Goal: Transaction & Acquisition: Purchase product/service

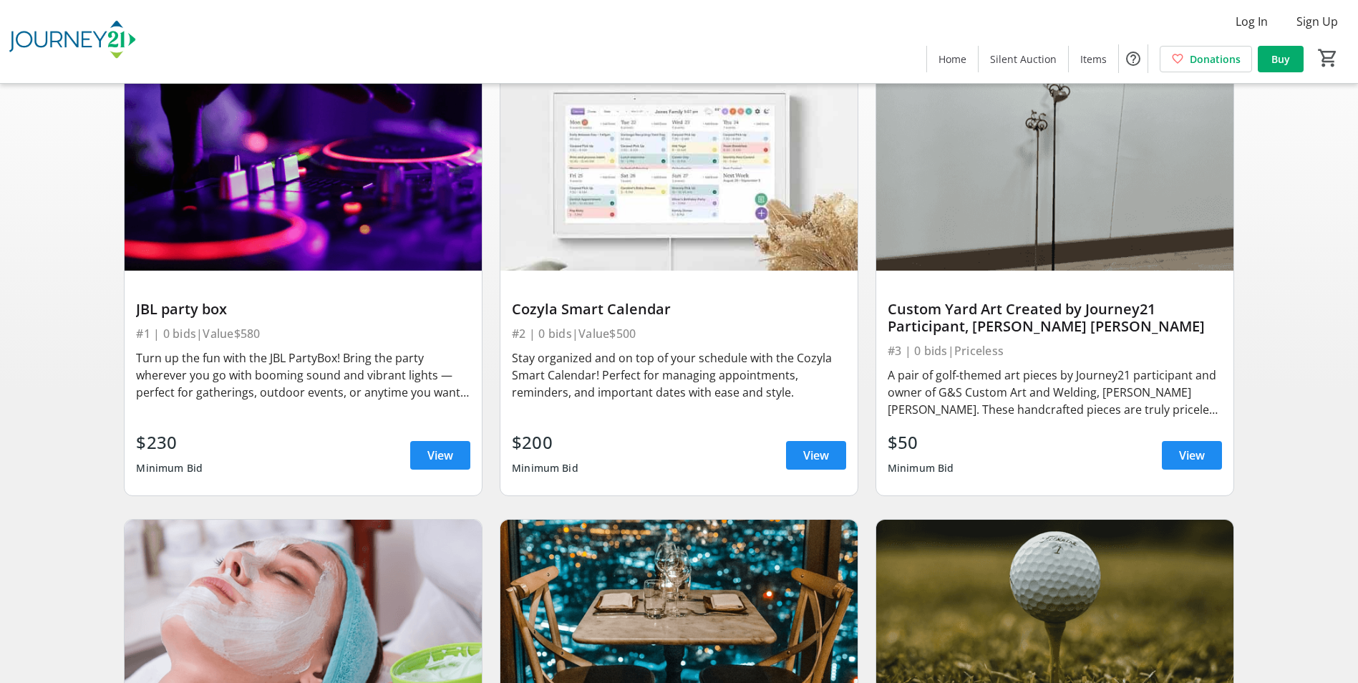
scroll to position [72, 0]
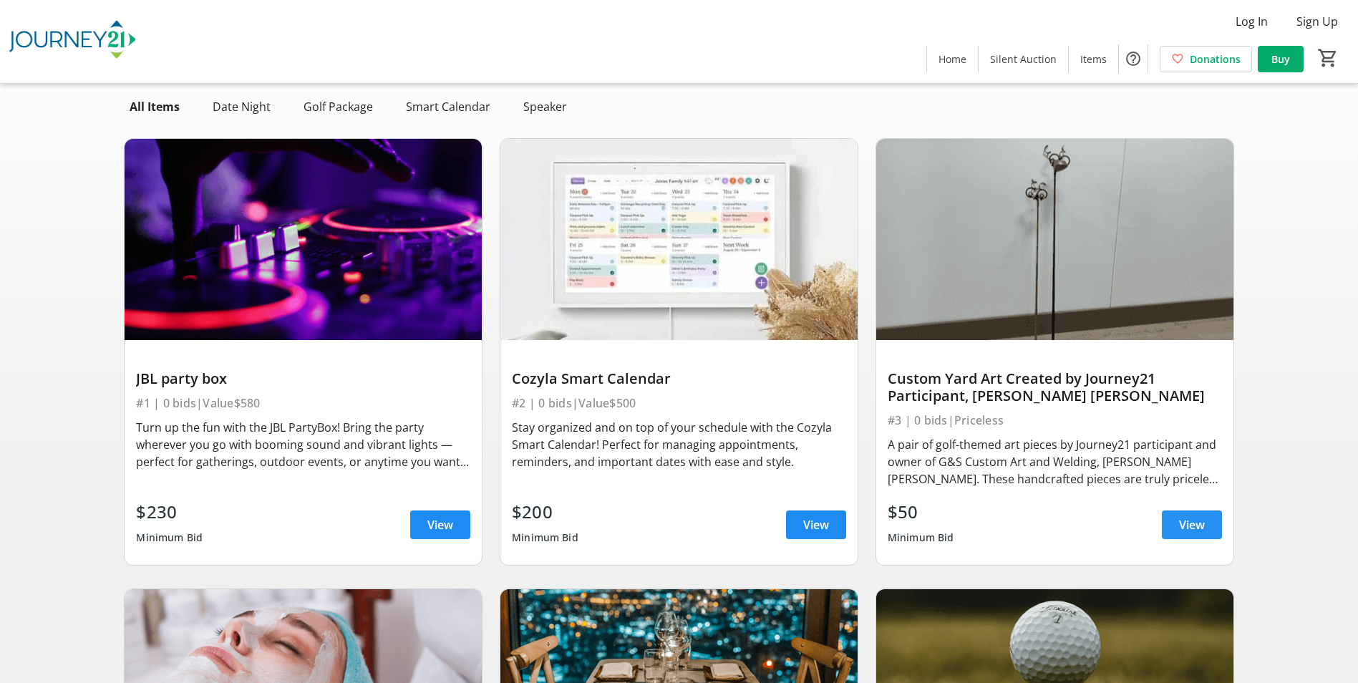
click at [1190, 518] on span "View" at bounding box center [1192, 524] width 26 height 17
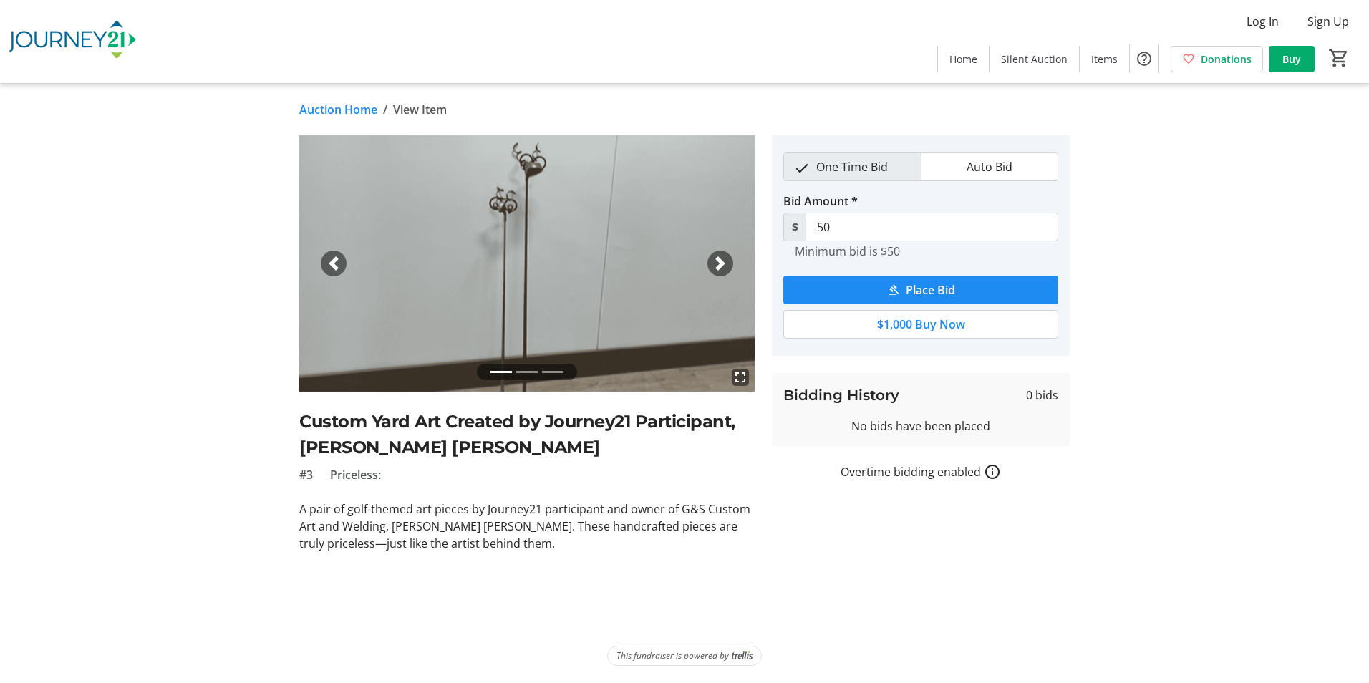
click at [743, 372] on mat-icon "fullscreen" at bounding box center [740, 377] width 17 height 17
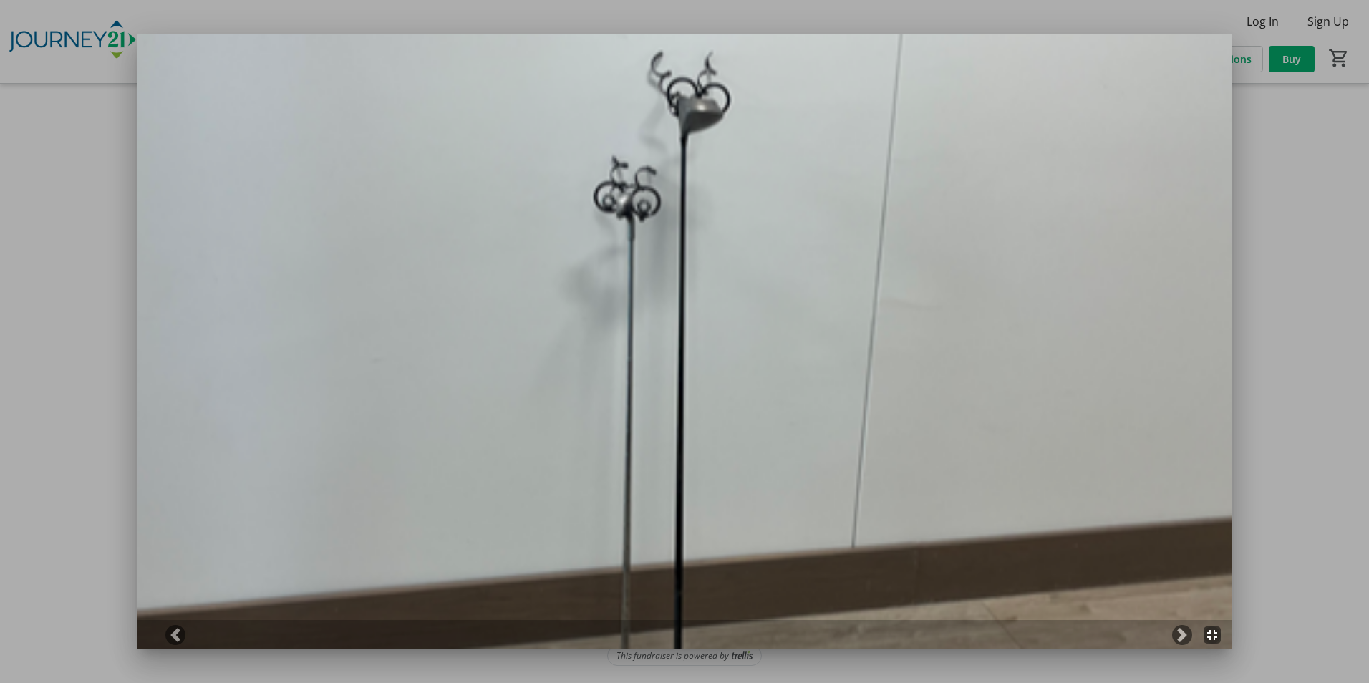
click at [1208, 634] on mat-icon "fullscreen_exit" at bounding box center [1211, 634] width 17 height 17
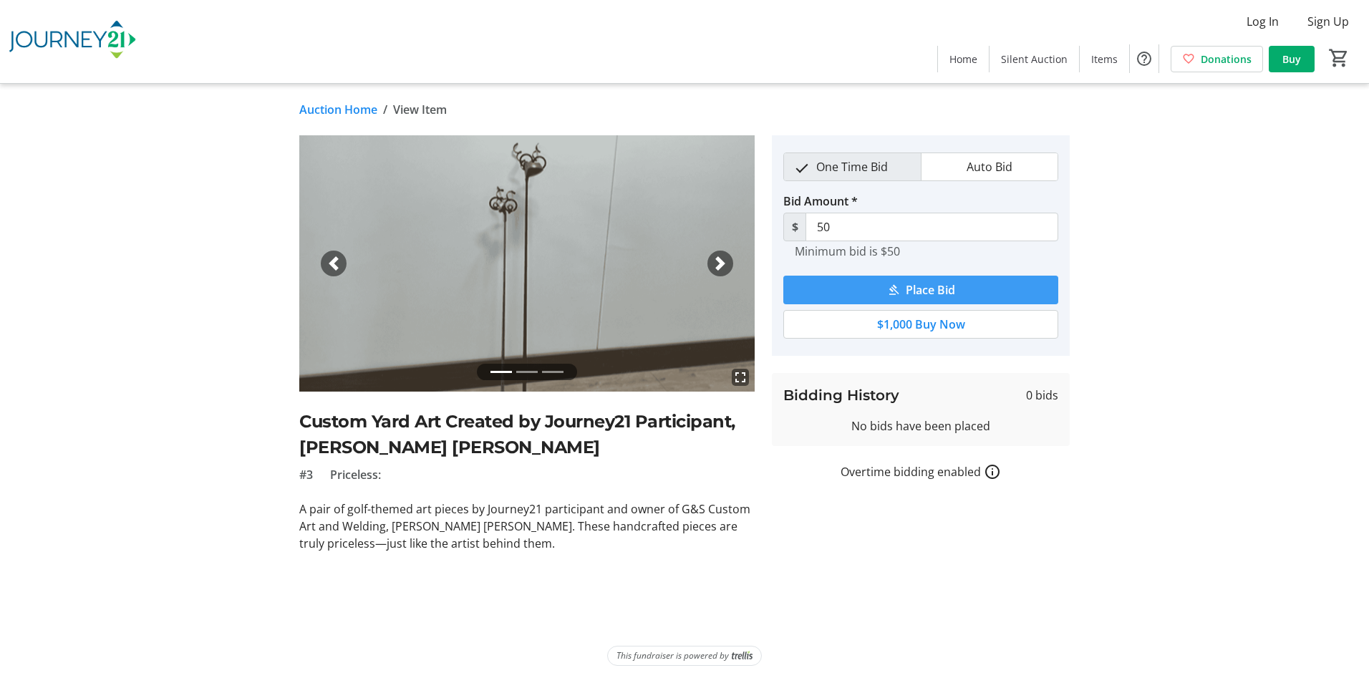
click at [911, 291] on span "Place Bid" at bounding box center [930, 289] width 49 height 17
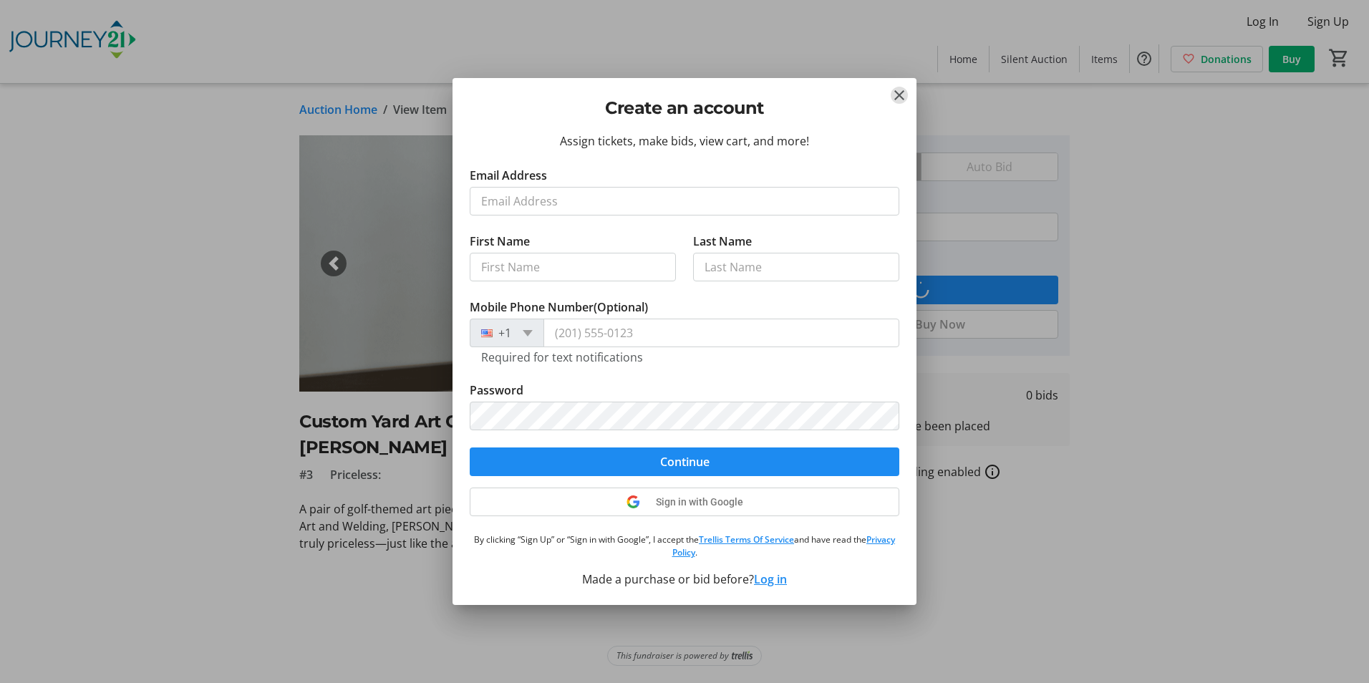
click at [900, 91] on mat-icon "Close" at bounding box center [898, 95] width 17 height 17
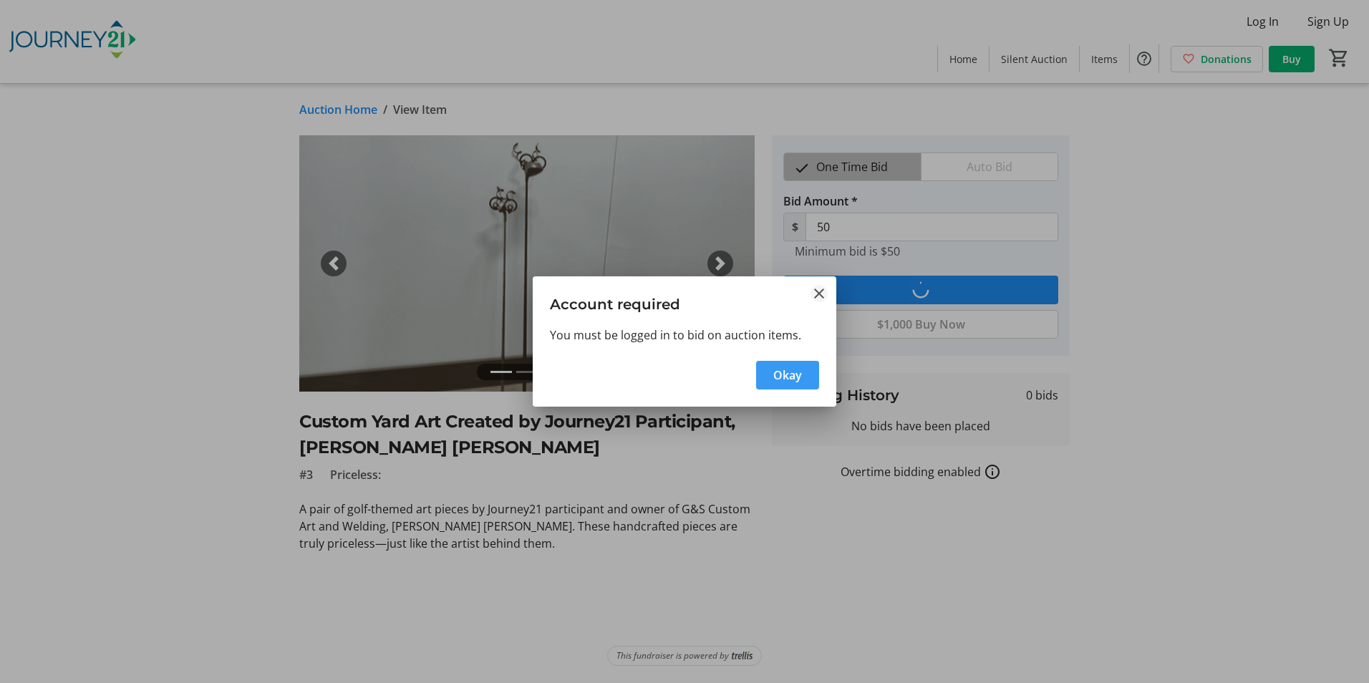
click at [815, 295] on mat-icon "Close" at bounding box center [818, 293] width 17 height 17
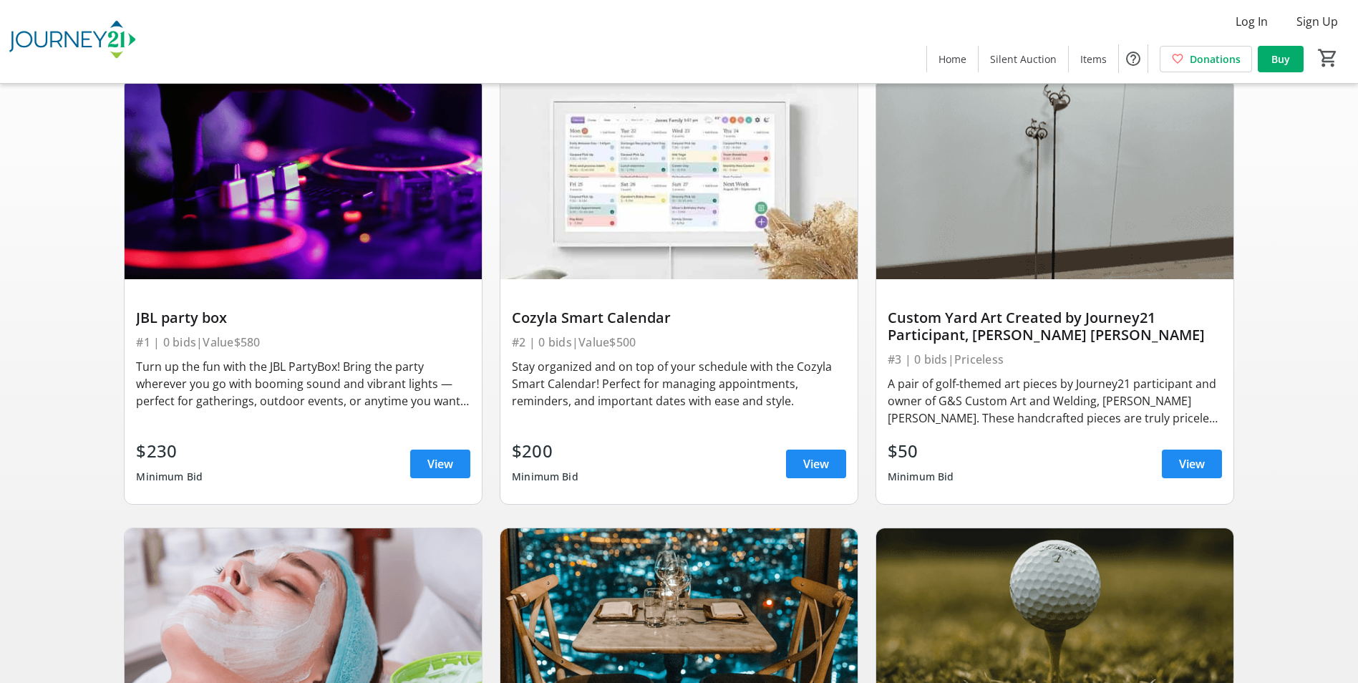
scroll to position [72, 0]
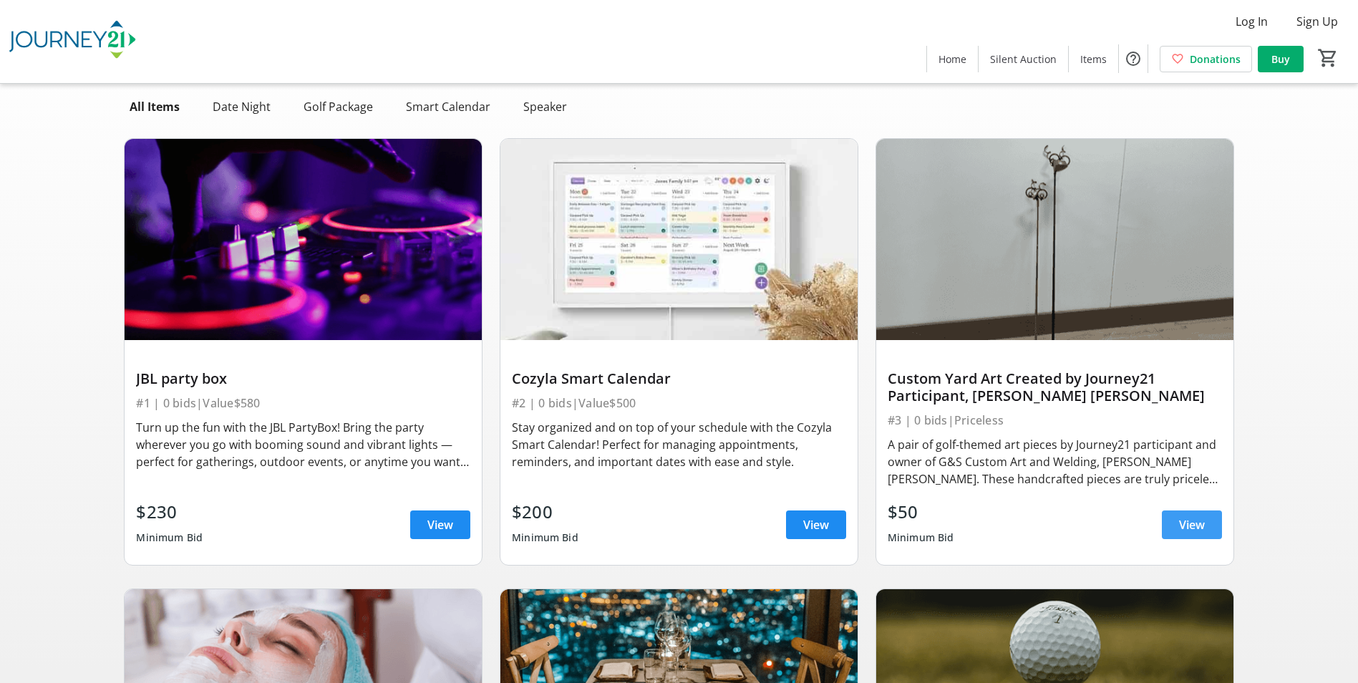
click at [1193, 527] on span "View" at bounding box center [1192, 524] width 26 height 17
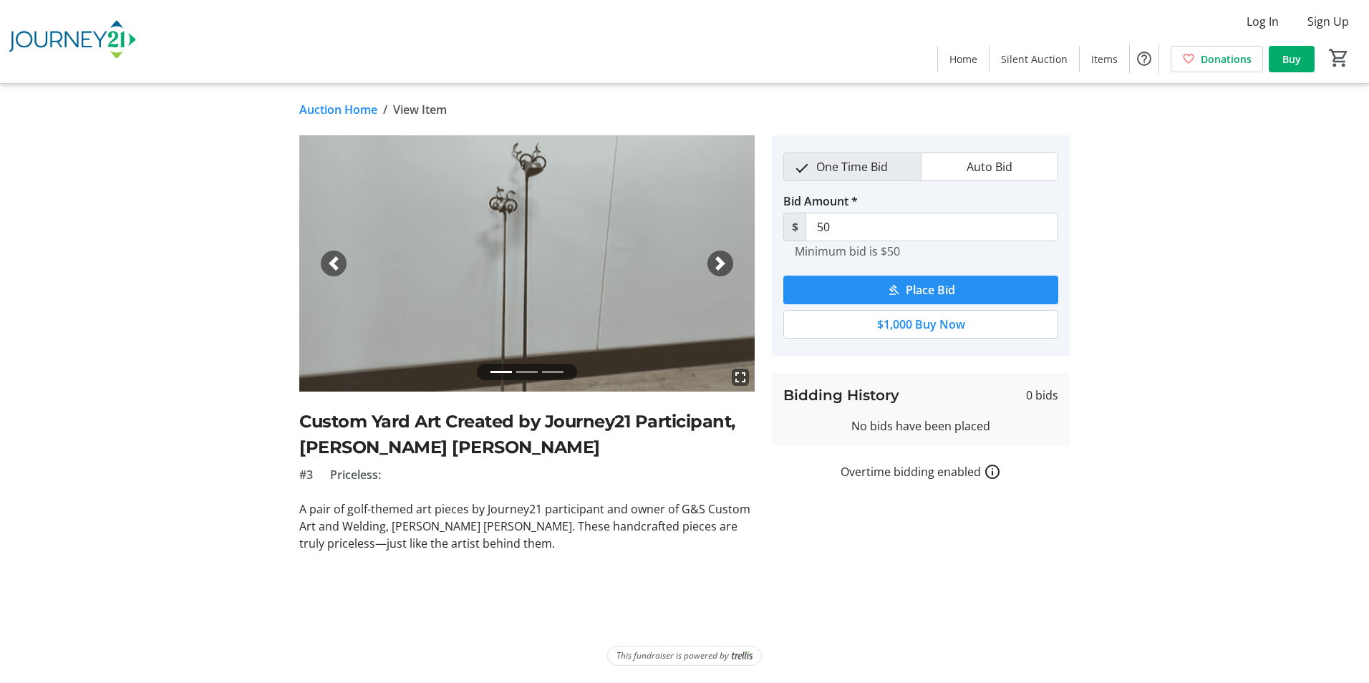
click at [910, 291] on span "Place Bid" at bounding box center [930, 289] width 49 height 17
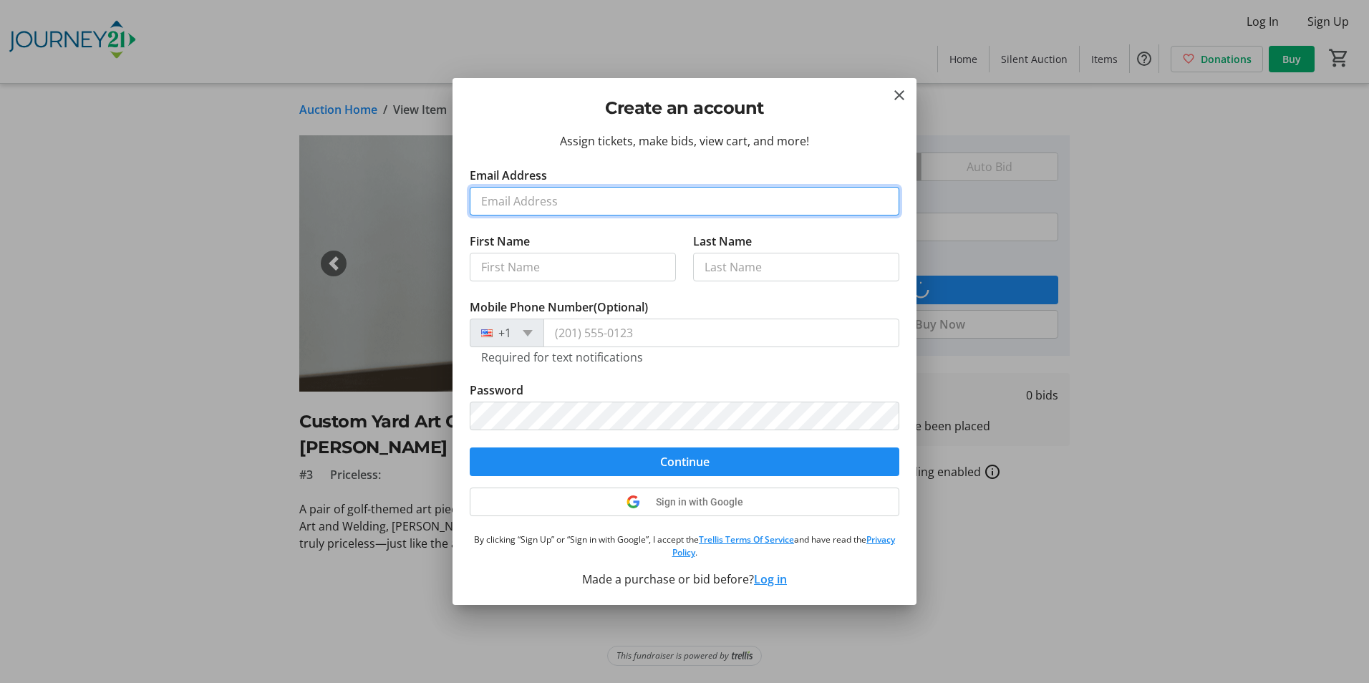
click at [513, 205] on input "Email Address" at bounding box center [684, 201] width 429 height 29
type input "[EMAIL_ADDRESS][DOMAIN_NAME]"
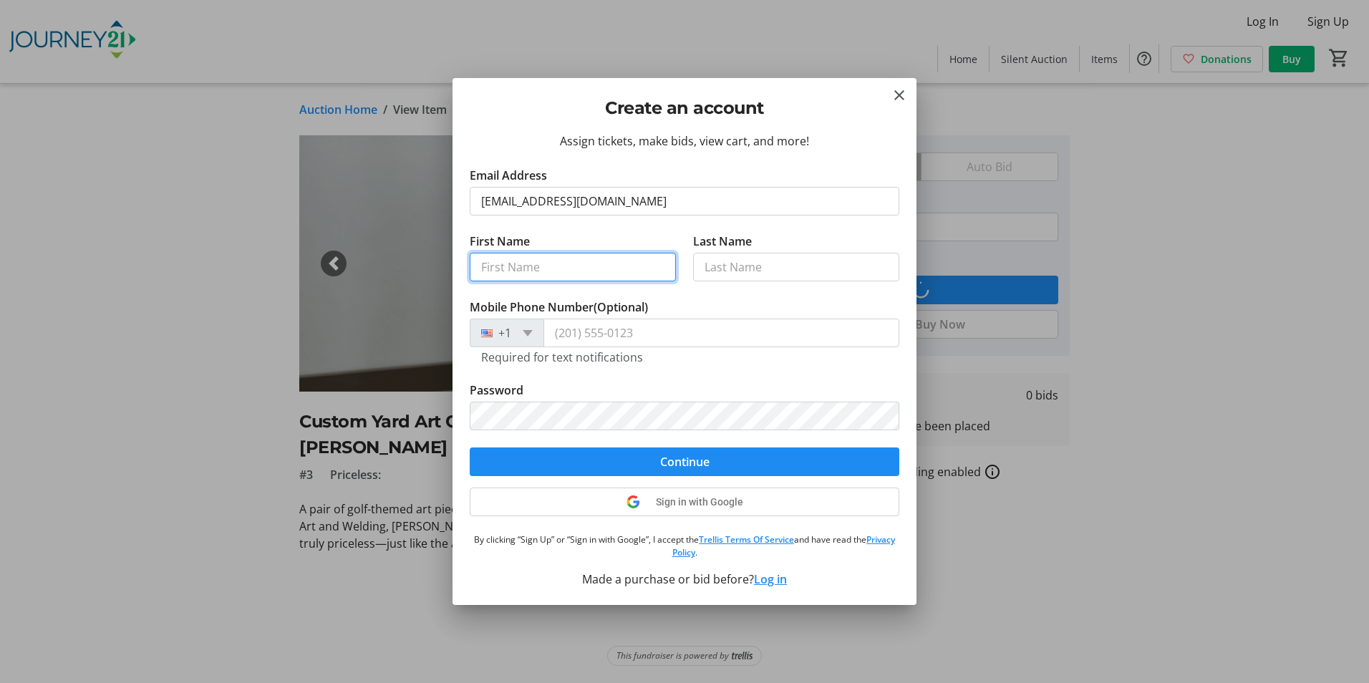
type input "Susan"
type input "Garman"
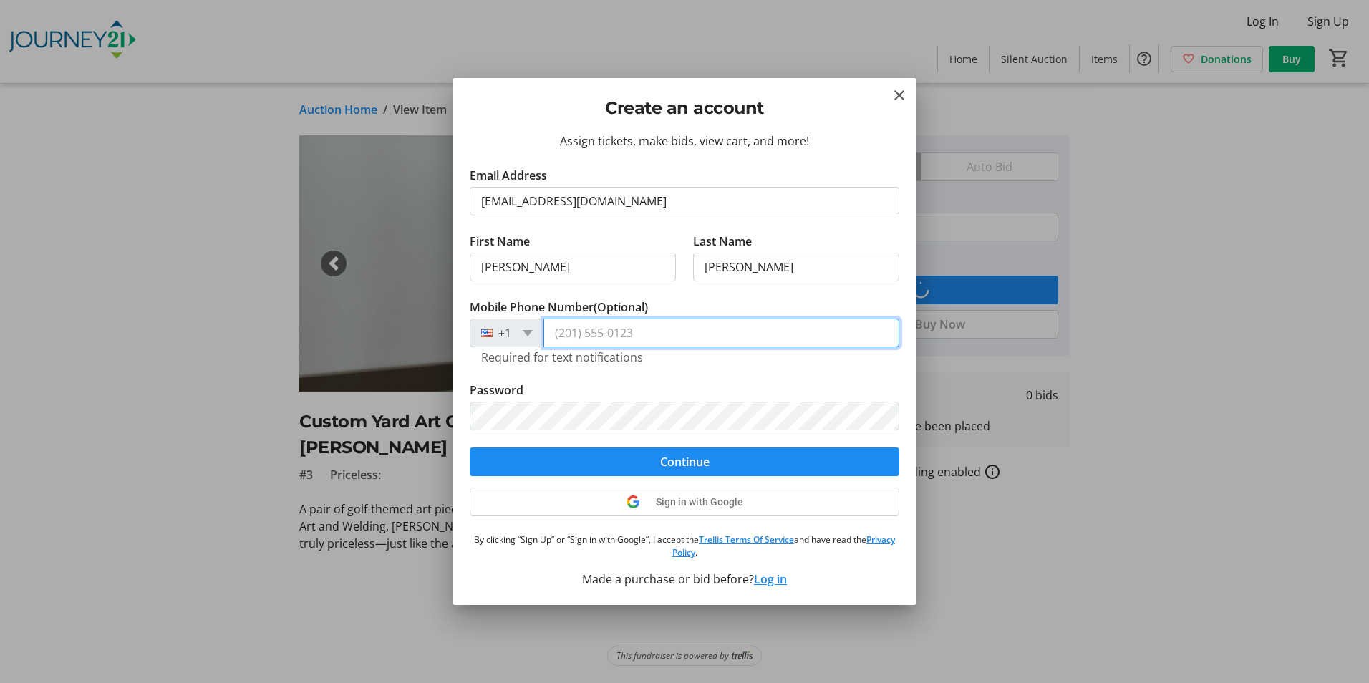
type input "(262) 707-5322"
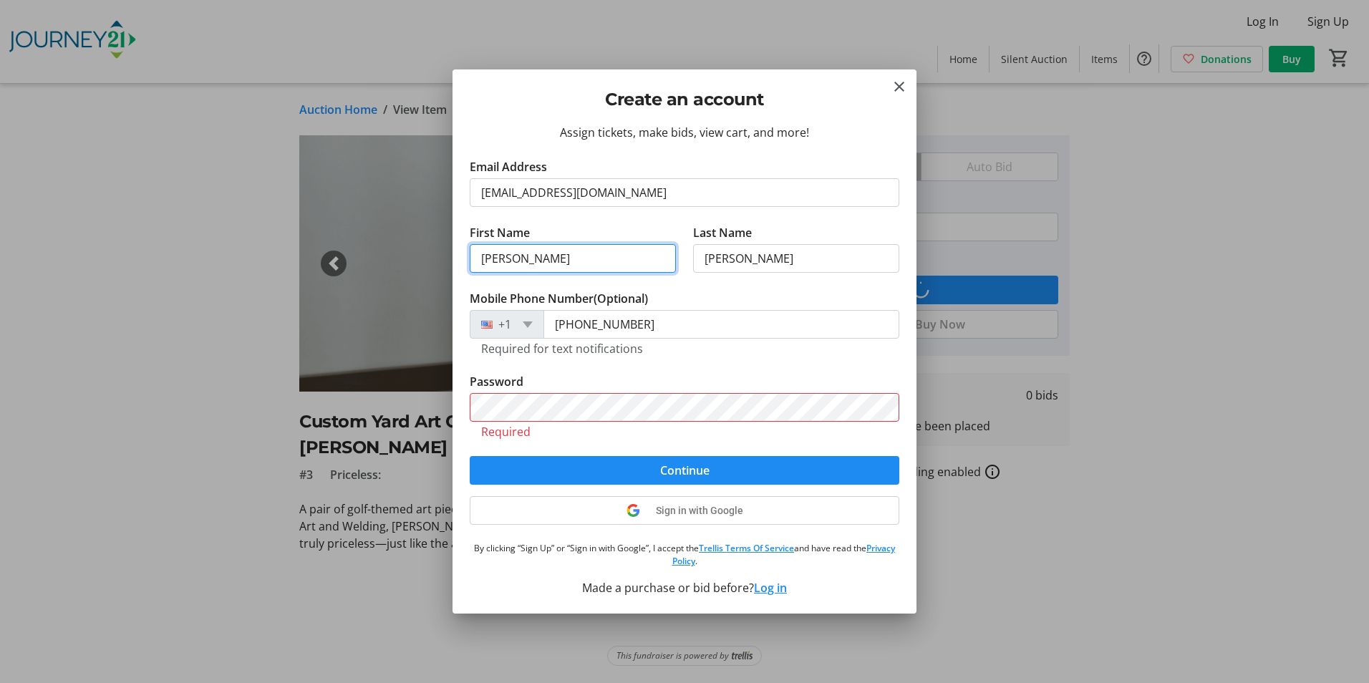
drag, startPoint x: 550, startPoint y: 262, endPoint x: 496, endPoint y: 260, distance: 54.4
click at [496, 260] on input "Susan" at bounding box center [573, 258] width 206 height 29
type input "Sue"
click at [821, 367] on tr-form-field "Mobile Phone Number (Optional) +1 (262) 707-5322 Required for text notifications" at bounding box center [684, 331] width 429 height 83
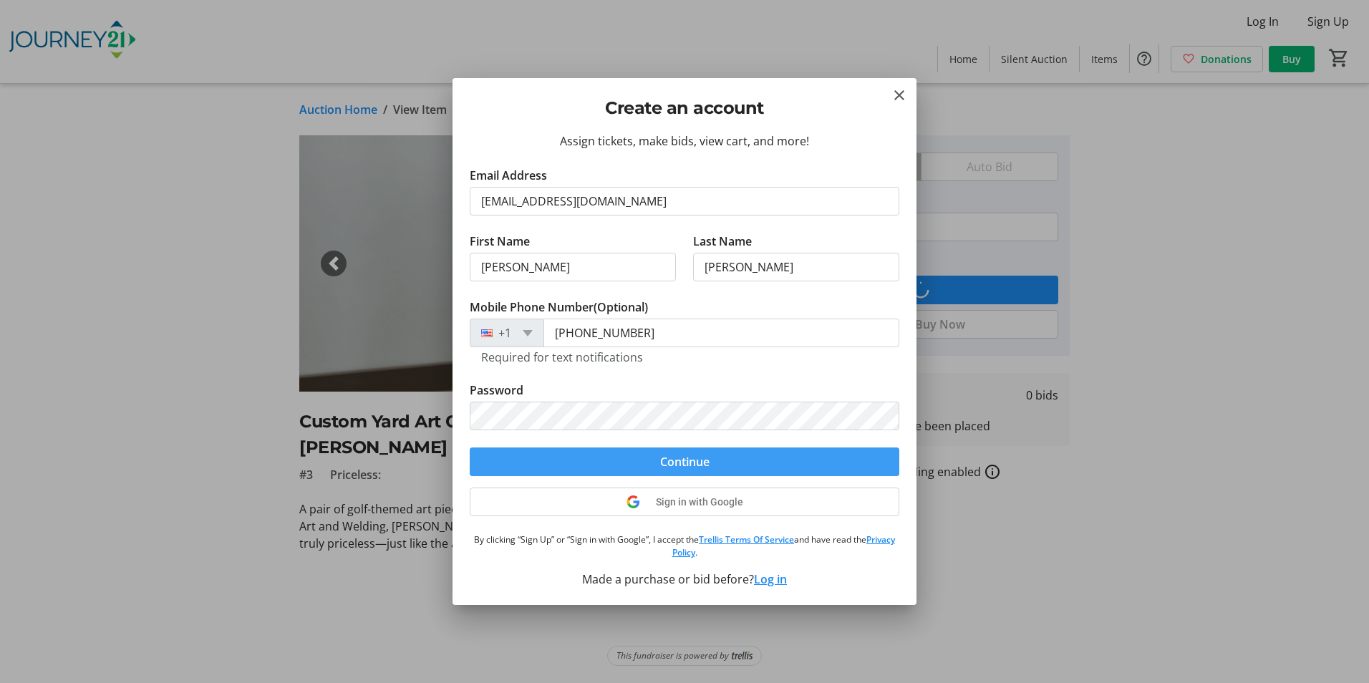
click at [688, 460] on span "Continue" at bounding box center [684, 461] width 49 height 17
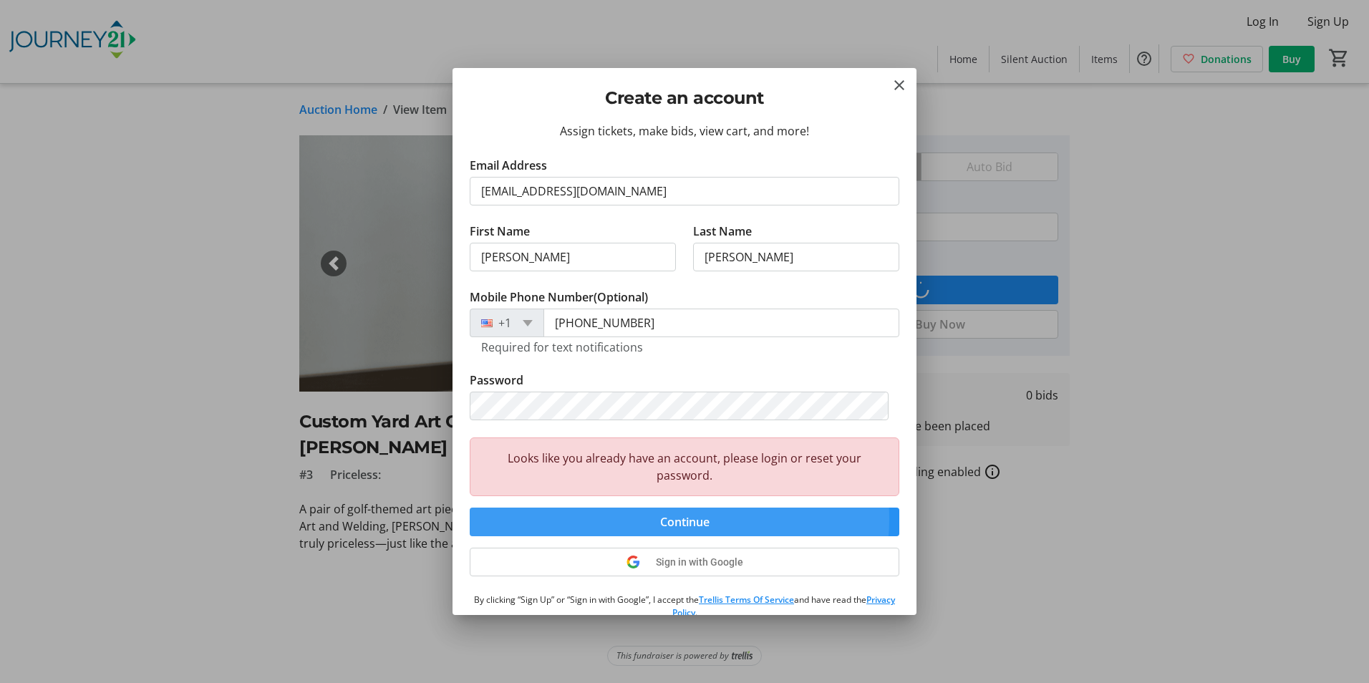
click at [667, 518] on span "Continue" at bounding box center [684, 521] width 49 height 17
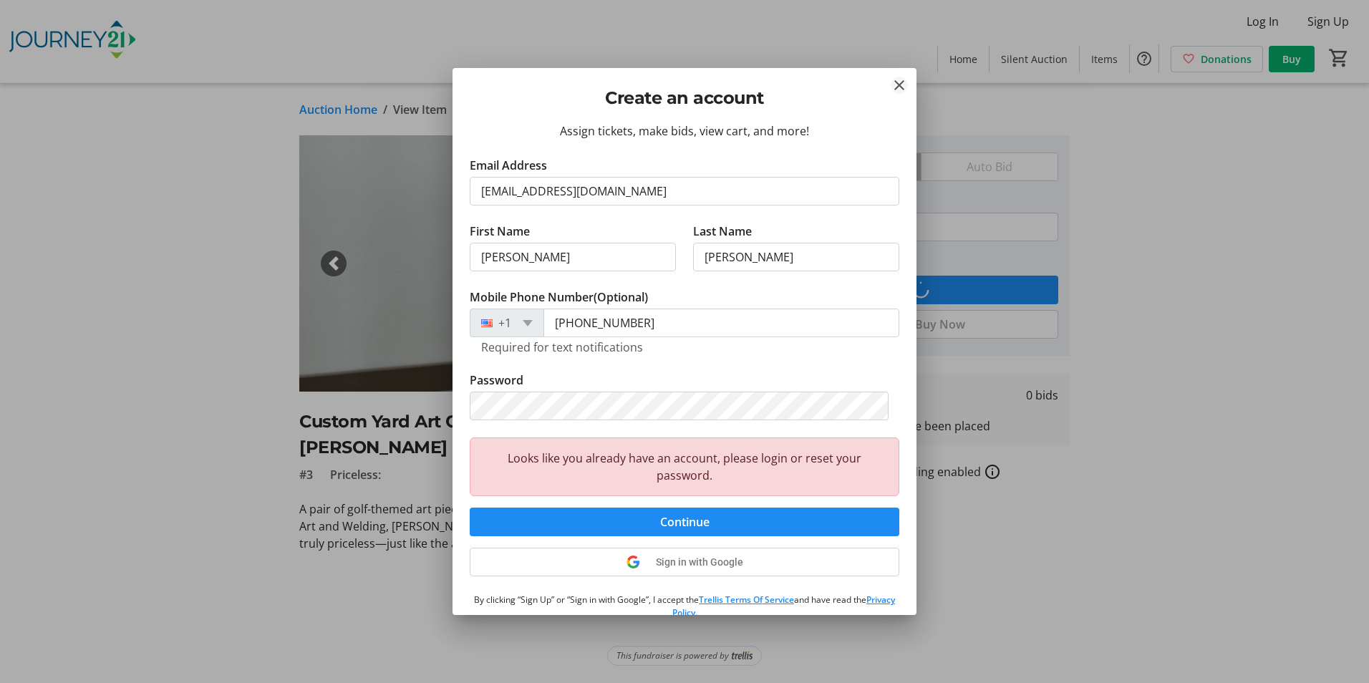
click at [900, 88] on mat-icon "Close" at bounding box center [898, 85] width 17 height 17
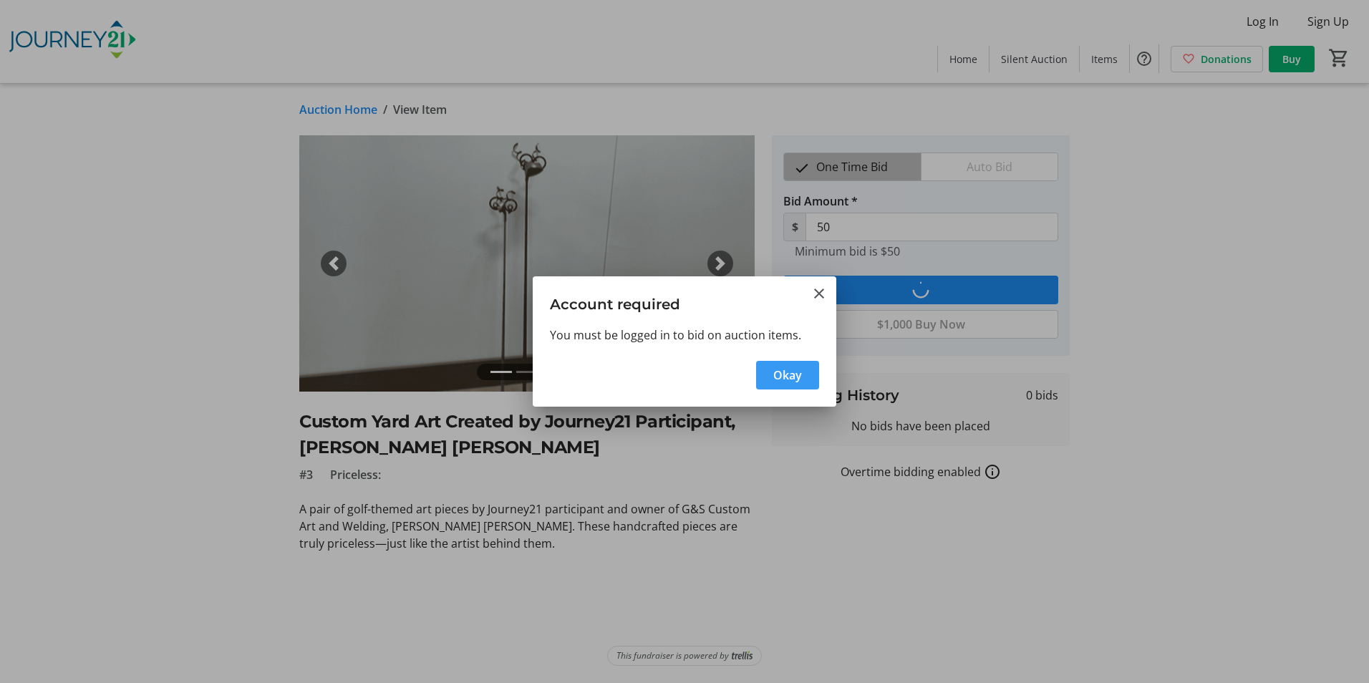
click at [794, 379] on span "Okay" at bounding box center [787, 375] width 29 height 17
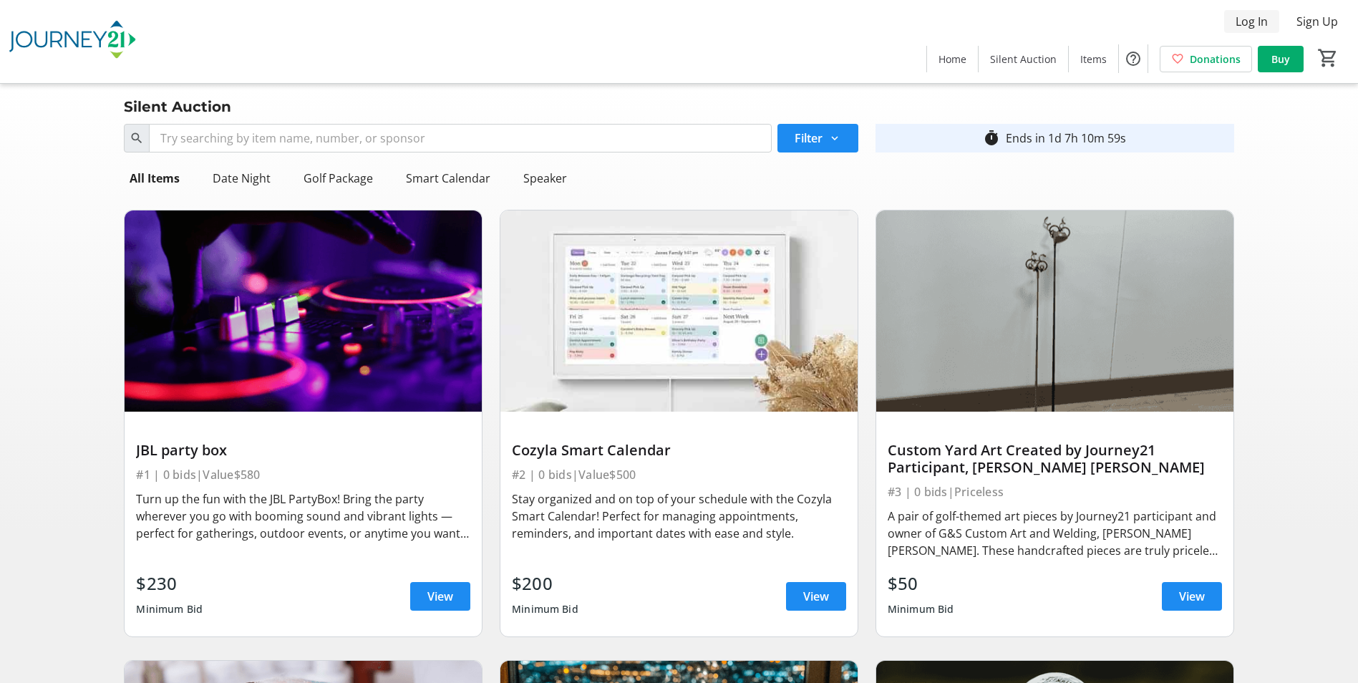
click at [1252, 19] on span "Log In" at bounding box center [1252, 21] width 32 height 17
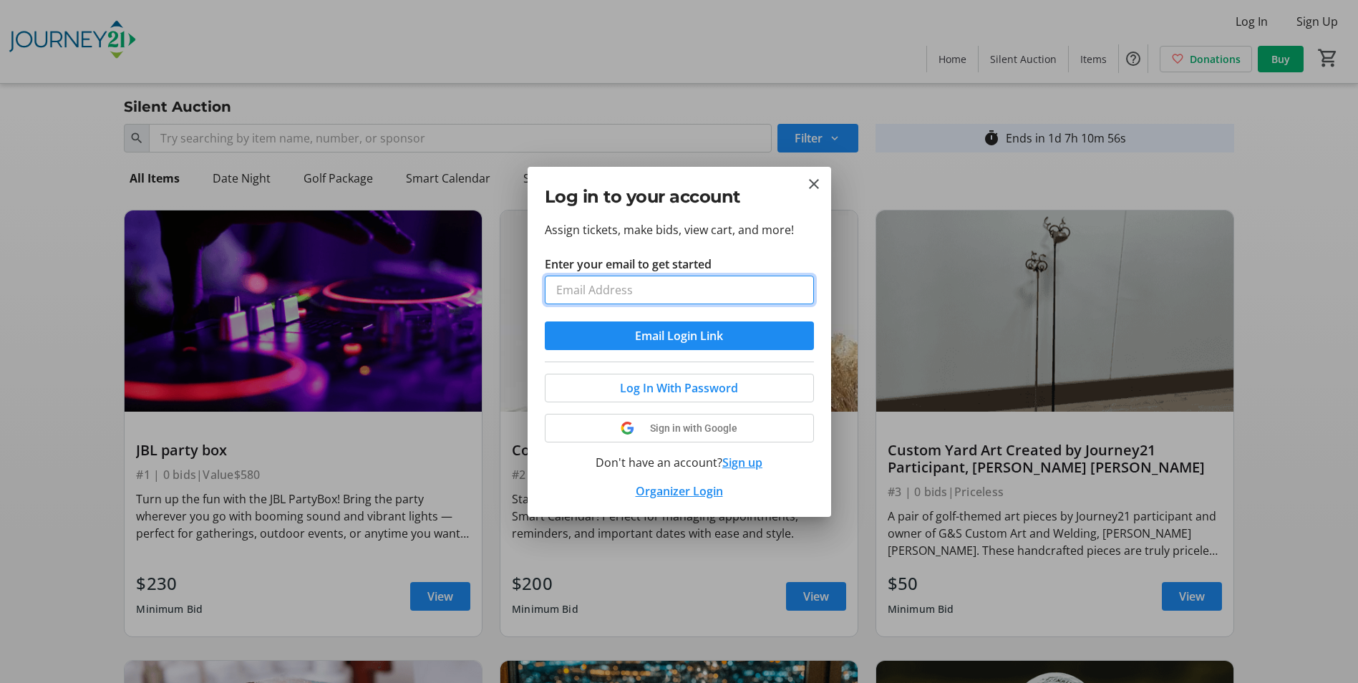
click at [607, 289] on input "Enter your email to get started" at bounding box center [679, 290] width 269 height 29
type input "[EMAIL_ADDRESS][DOMAIN_NAME]"
click at [691, 389] on span "Log In With Password" at bounding box center [679, 387] width 118 height 17
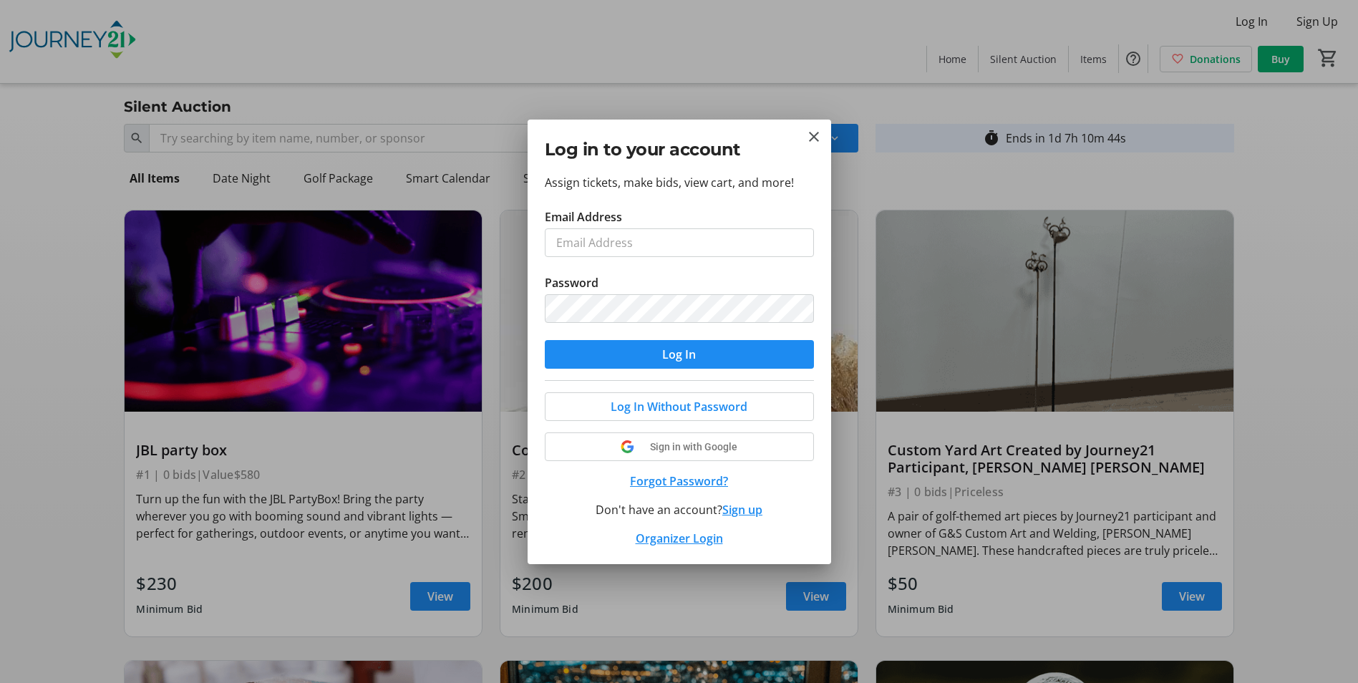
click at [701, 480] on button "Forgot Password?" at bounding box center [679, 480] width 269 height 17
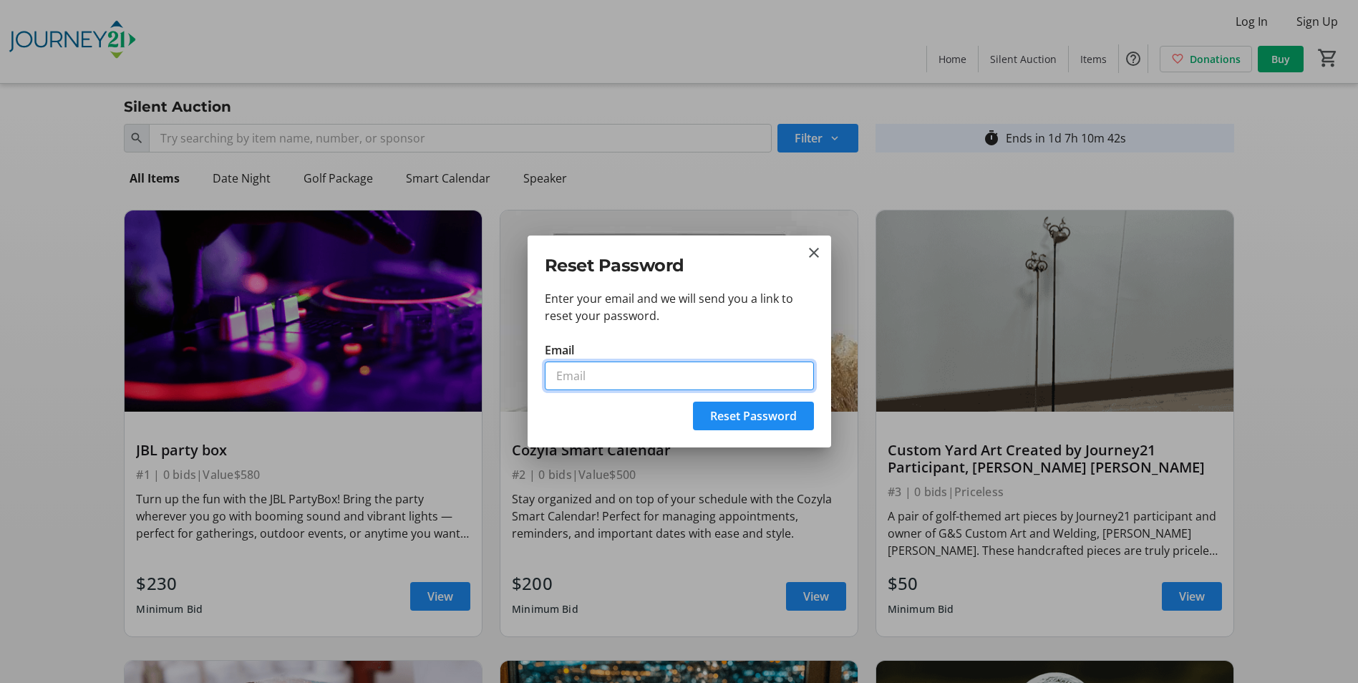
click at [586, 377] on input "Email" at bounding box center [679, 375] width 269 height 29
type input "[EMAIL_ADDRESS][DOMAIN_NAME]"
click at [744, 419] on span "Reset Password" at bounding box center [753, 415] width 87 height 17
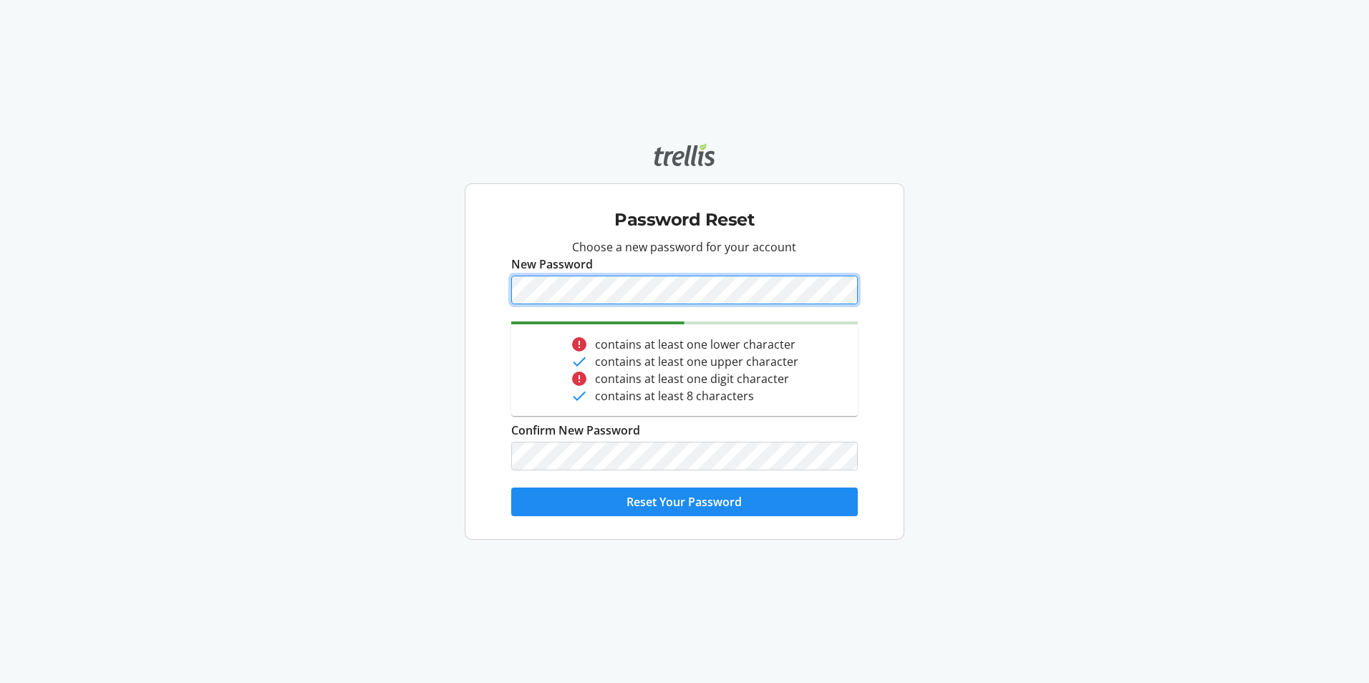
click at [474, 293] on div "Password Reset Choose a new password for your account New Password error contai…" at bounding box center [684, 361] width 439 height 356
click at [511, 487] on button "Reset Your Password" at bounding box center [684, 501] width 346 height 29
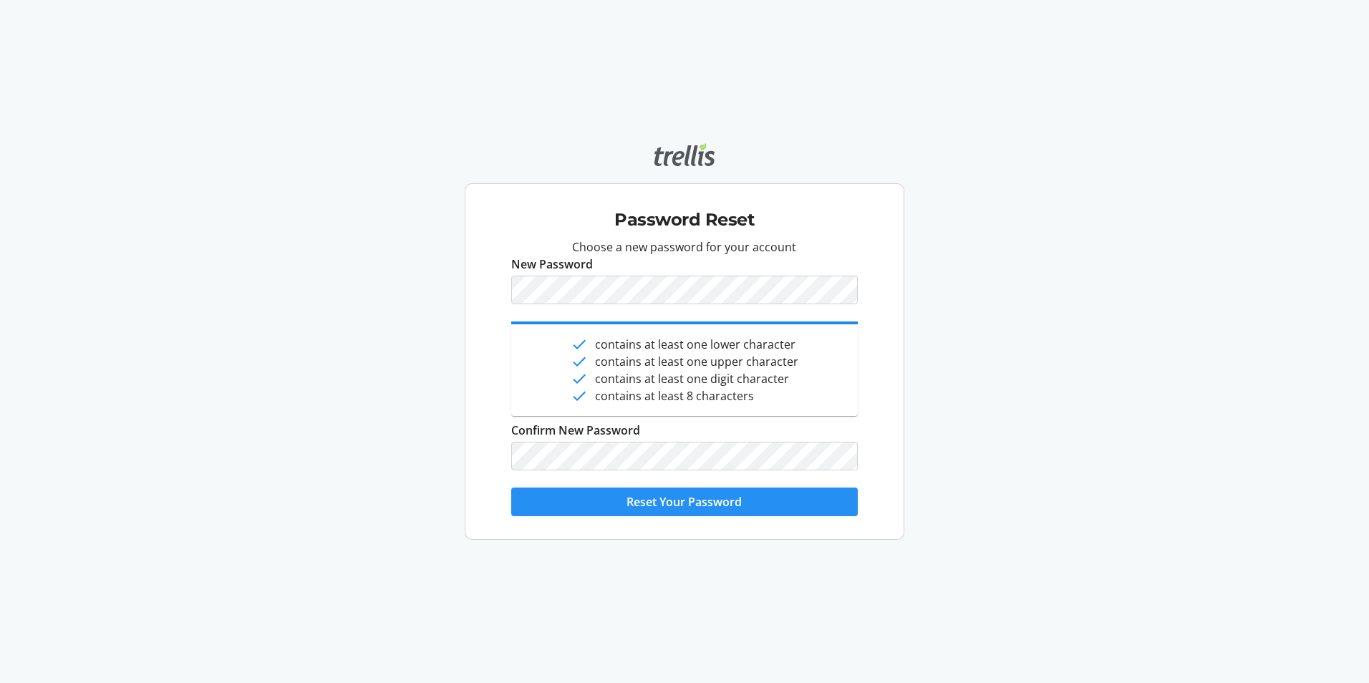
click at [676, 503] on span "Reset Your Password" at bounding box center [683, 501] width 115 height 17
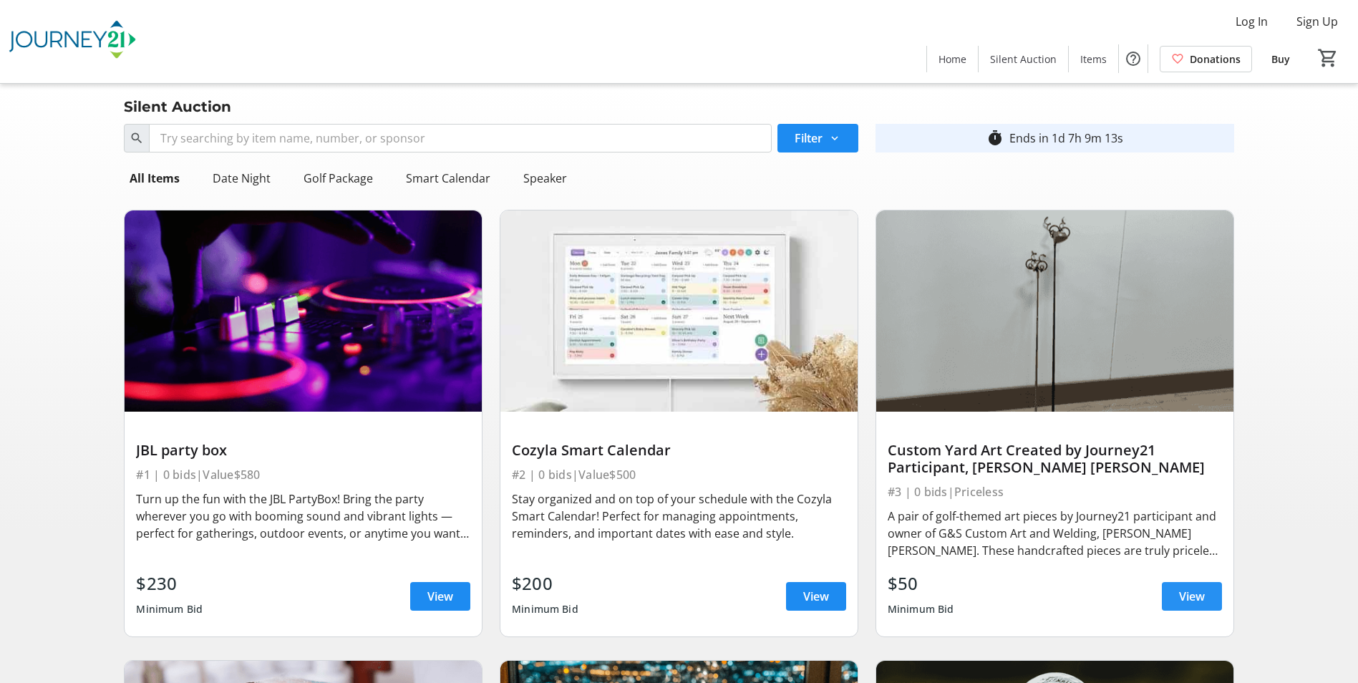
click at [1195, 594] on span "View" at bounding box center [1192, 596] width 26 height 17
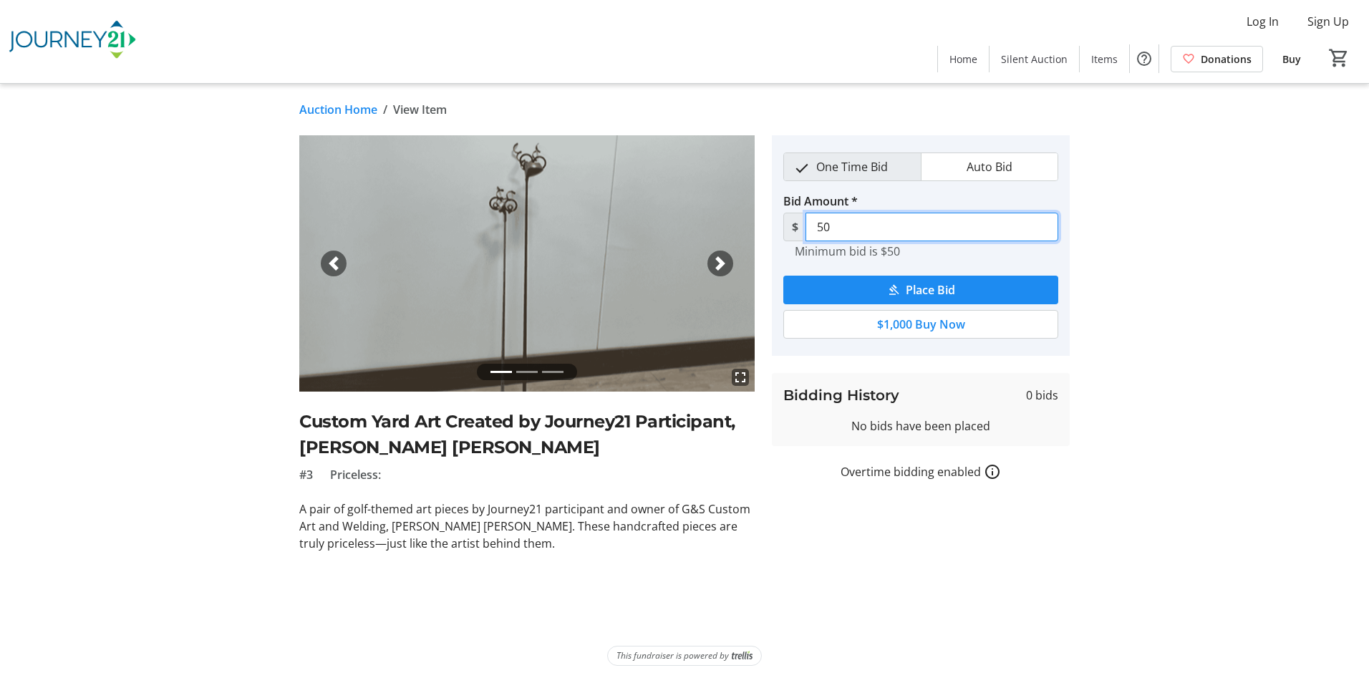
drag, startPoint x: 831, startPoint y: 225, endPoint x: 805, endPoint y: 224, distance: 26.5
click at [805, 224] on div "$ 50" at bounding box center [920, 227] width 275 height 29
type input "200.00"
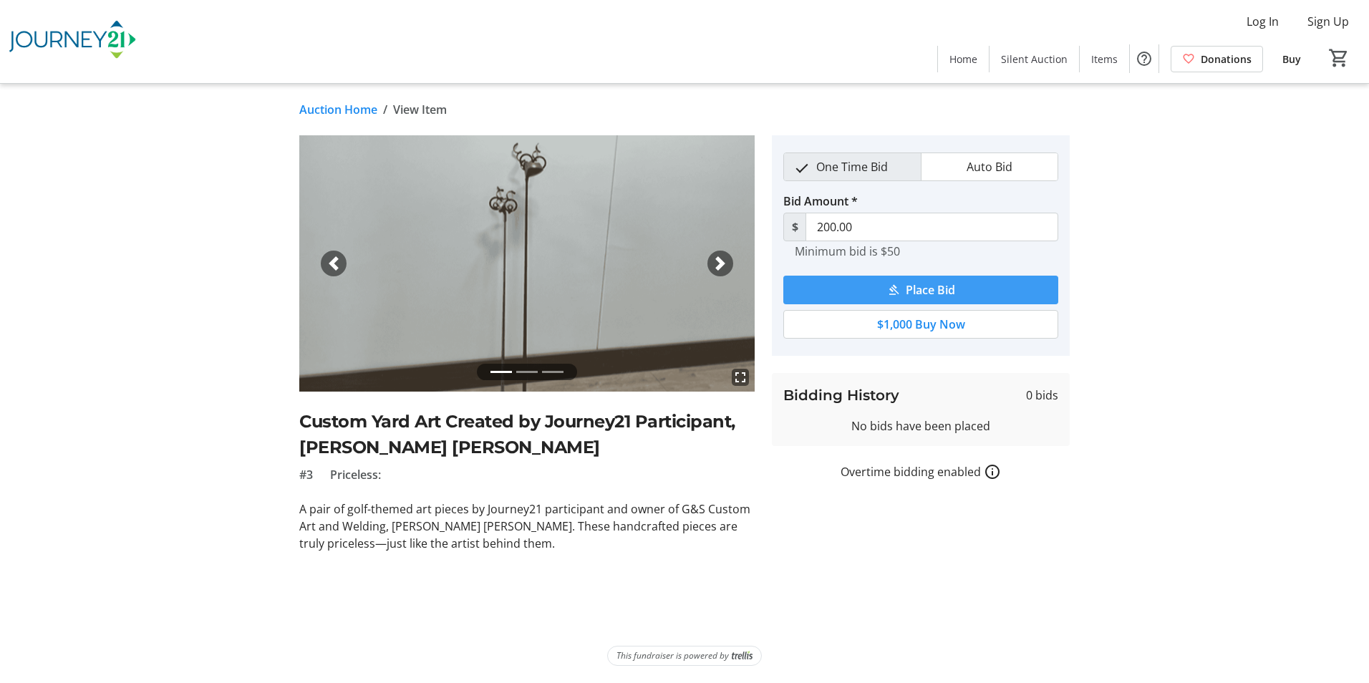
click at [916, 292] on span "Place Bid" at bounding box center [930, 289] width 49 height 17
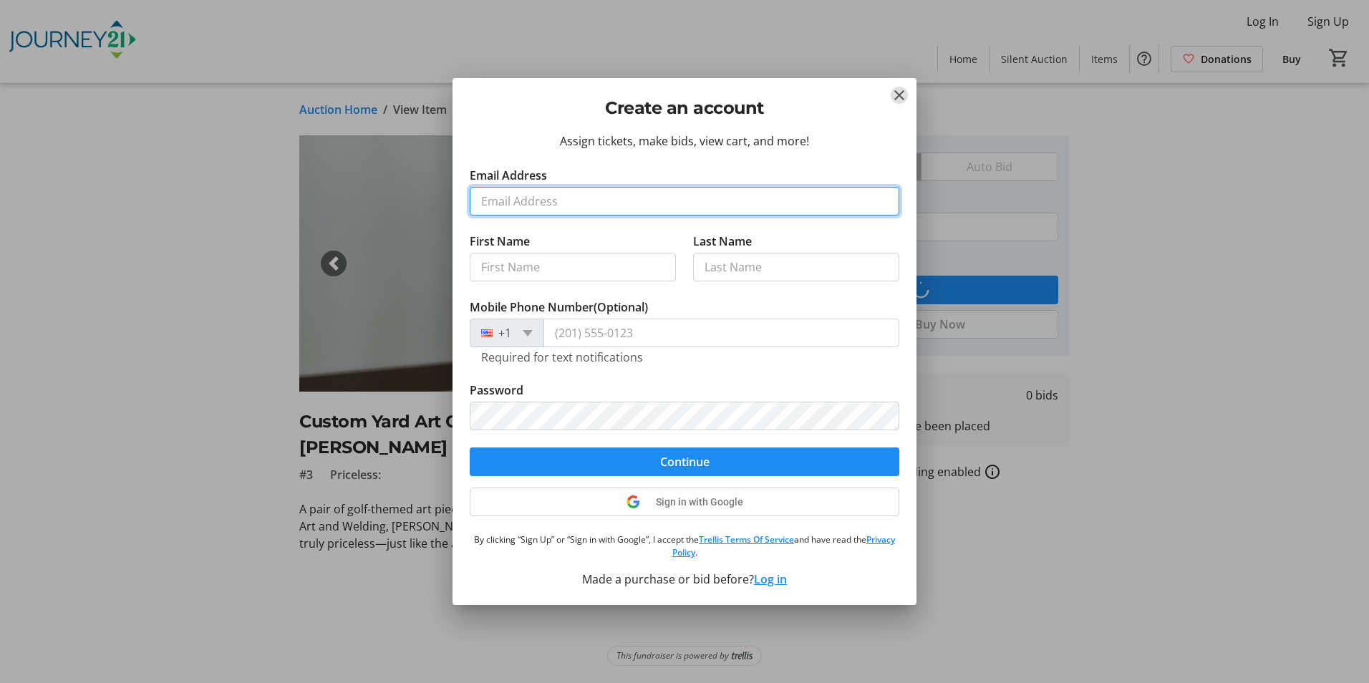
click at [553, 197] on input "Email Address" at bounding box center [684, 201] width 429 height 29
type input "[EMAIL_ADDRESS][DOMAIN_NAME]"
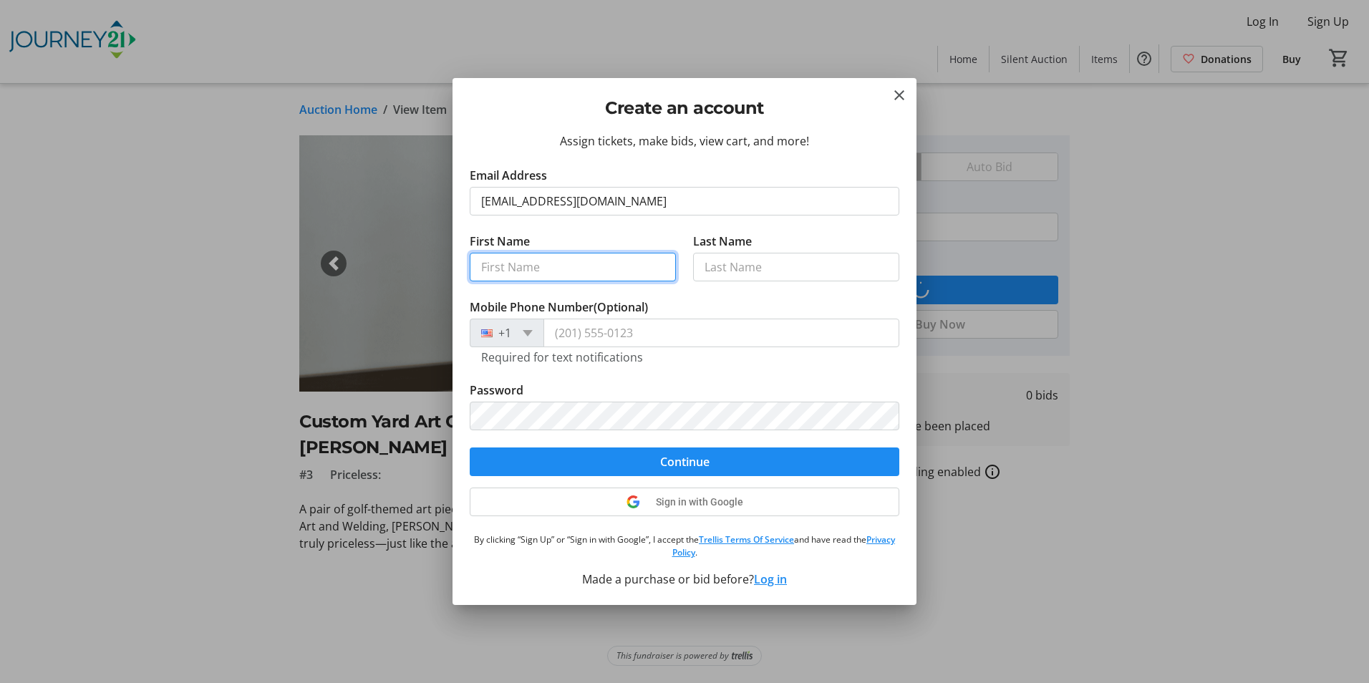
type input "Sue"
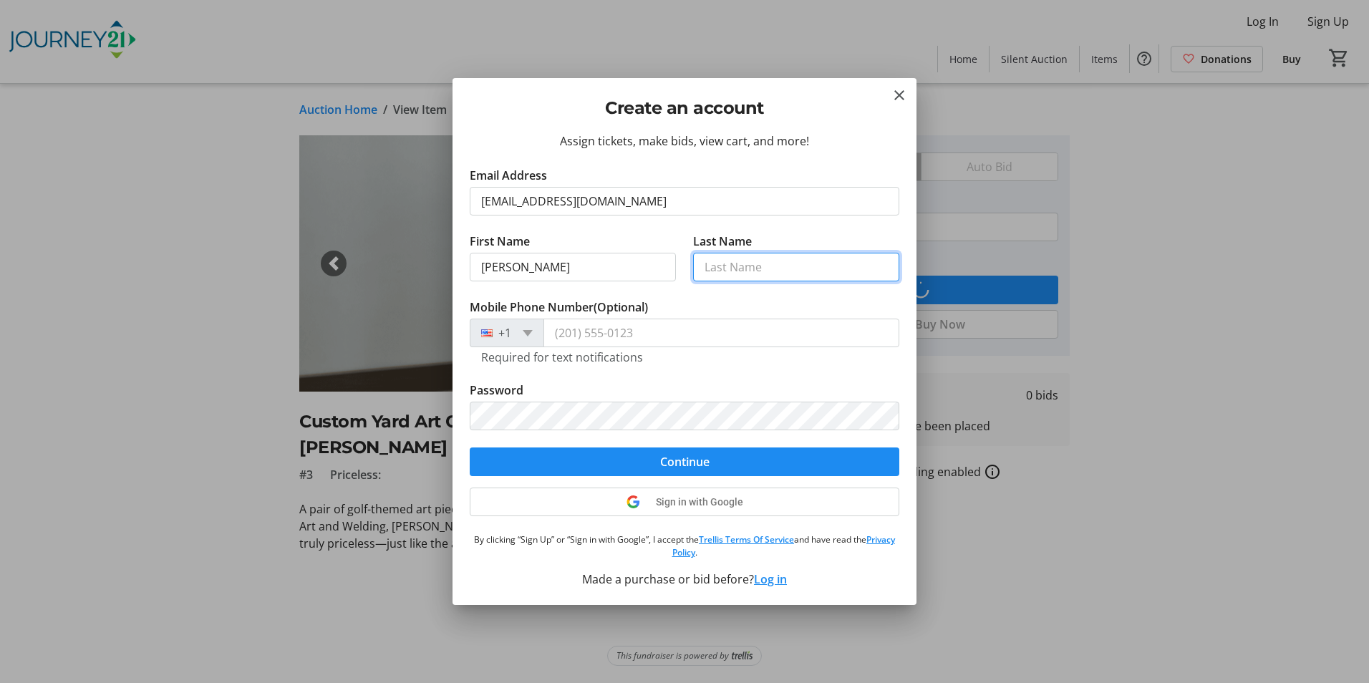
type input "Garman"
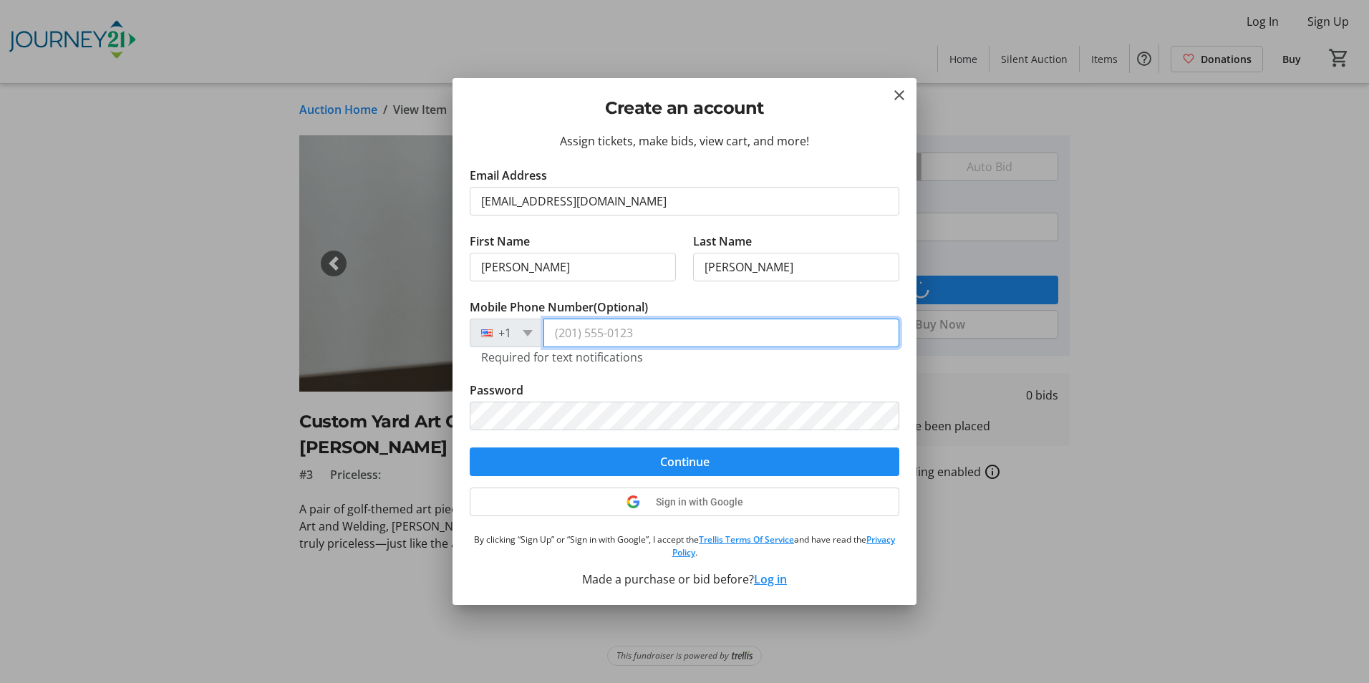
type input "(262) 707-5322"
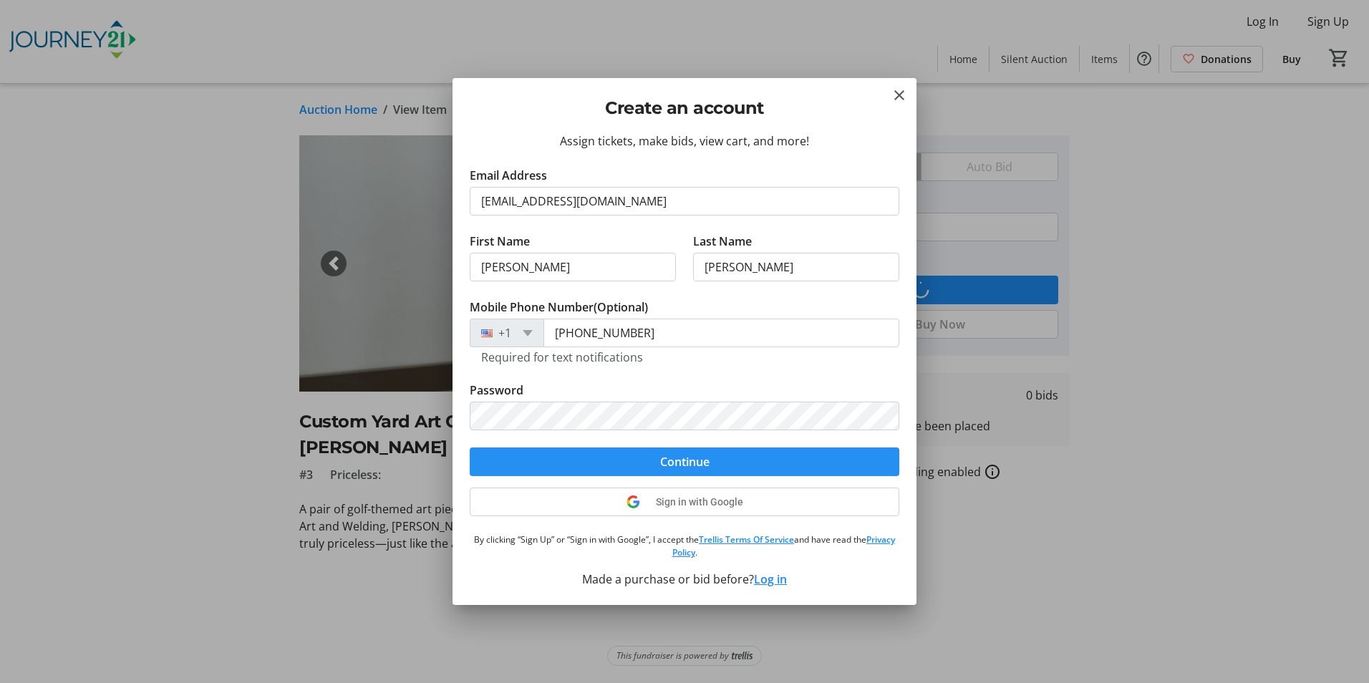
click at [668, 461] on span "Continue" at bounding box center [684, 461] width 49 height 17
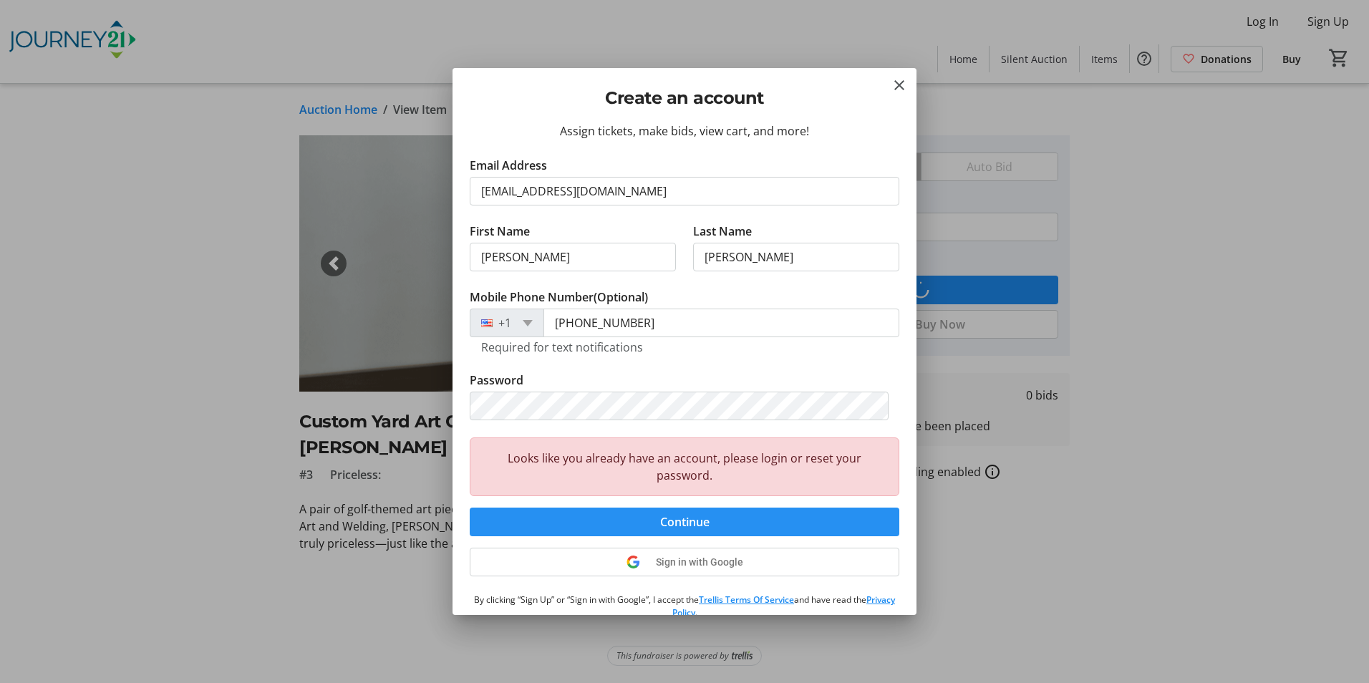
click at [676, 530] on span "Continue" at bounding box center [684, 521] width 49 height 17
click at [899, 82] on mat-icon "Close" at bounding box center [898, 85] width 17 height 17
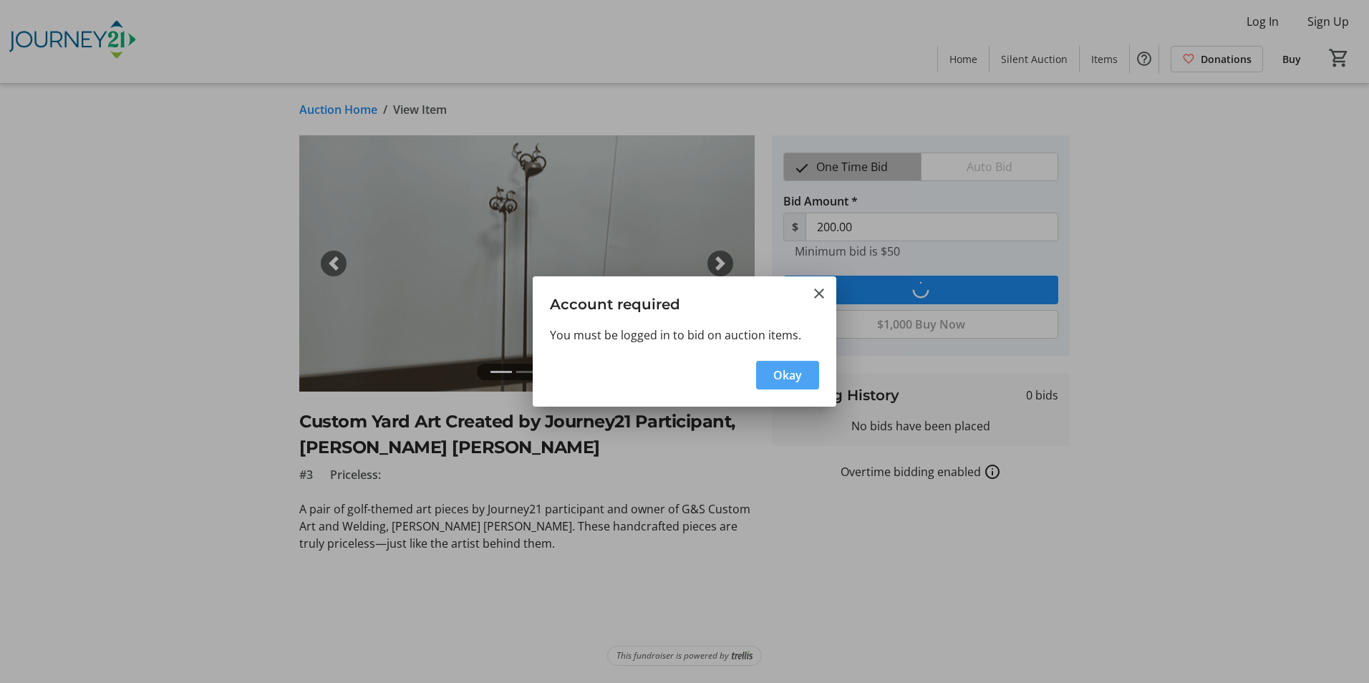
click at [799, 379] on span "Okay" at bounding box center [787, 375] width 29 height 17
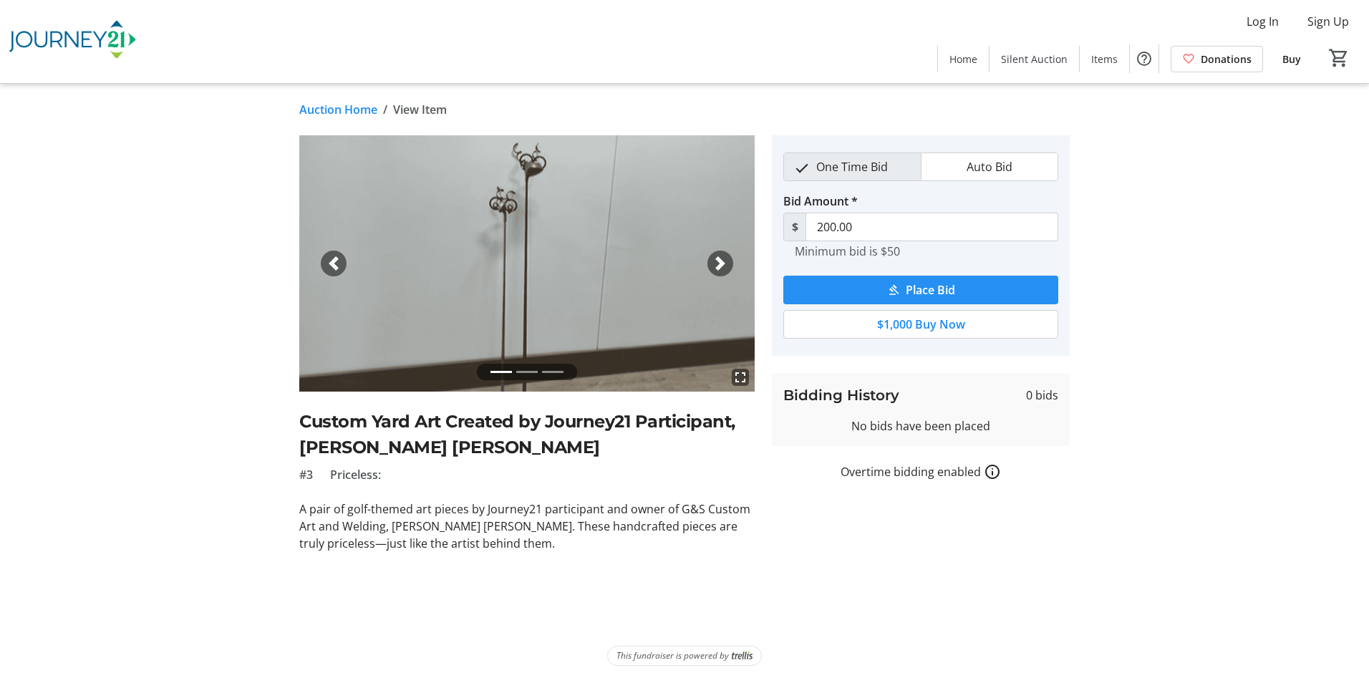
click at [908, 289] on span "Place Bid" at bounding box center [930, 289] width 49 height 17
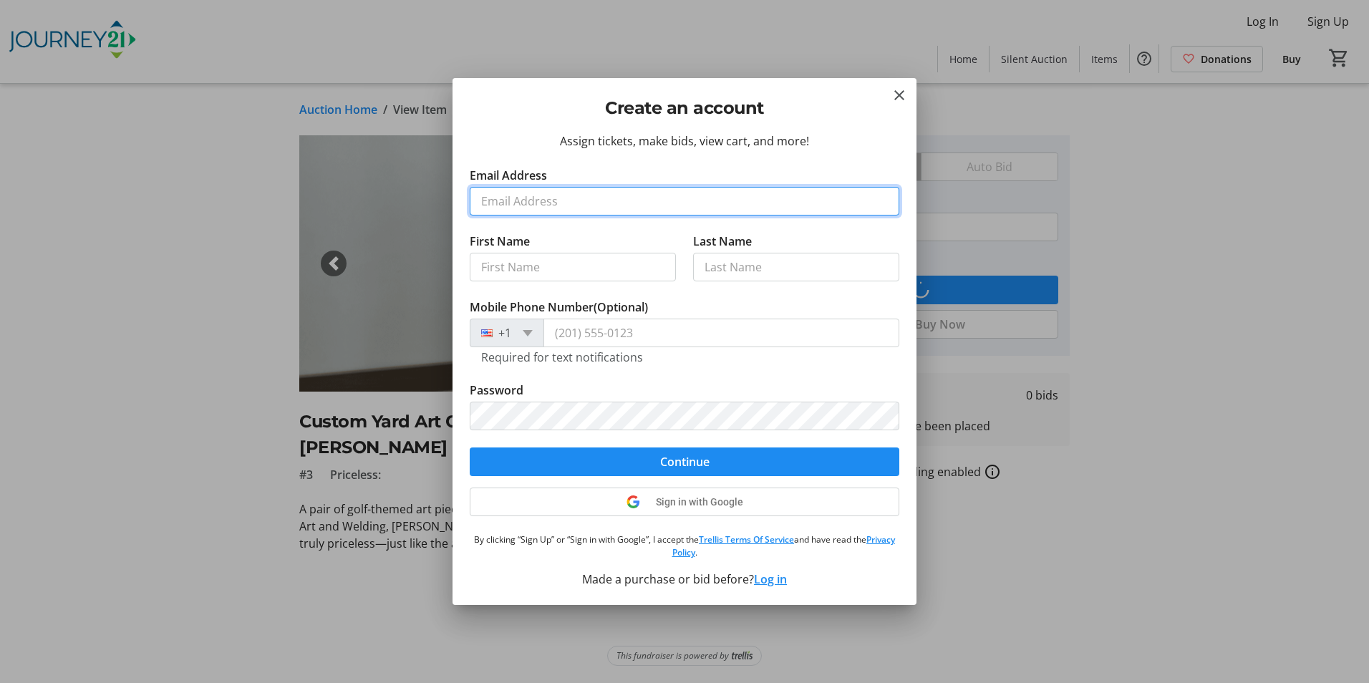
click at [548, 189] on input "Email Address" at bounding box center [684, 201] width 429 height 29
type input "[EMAIL_ADDRESS][DOMAIN_NAME]"
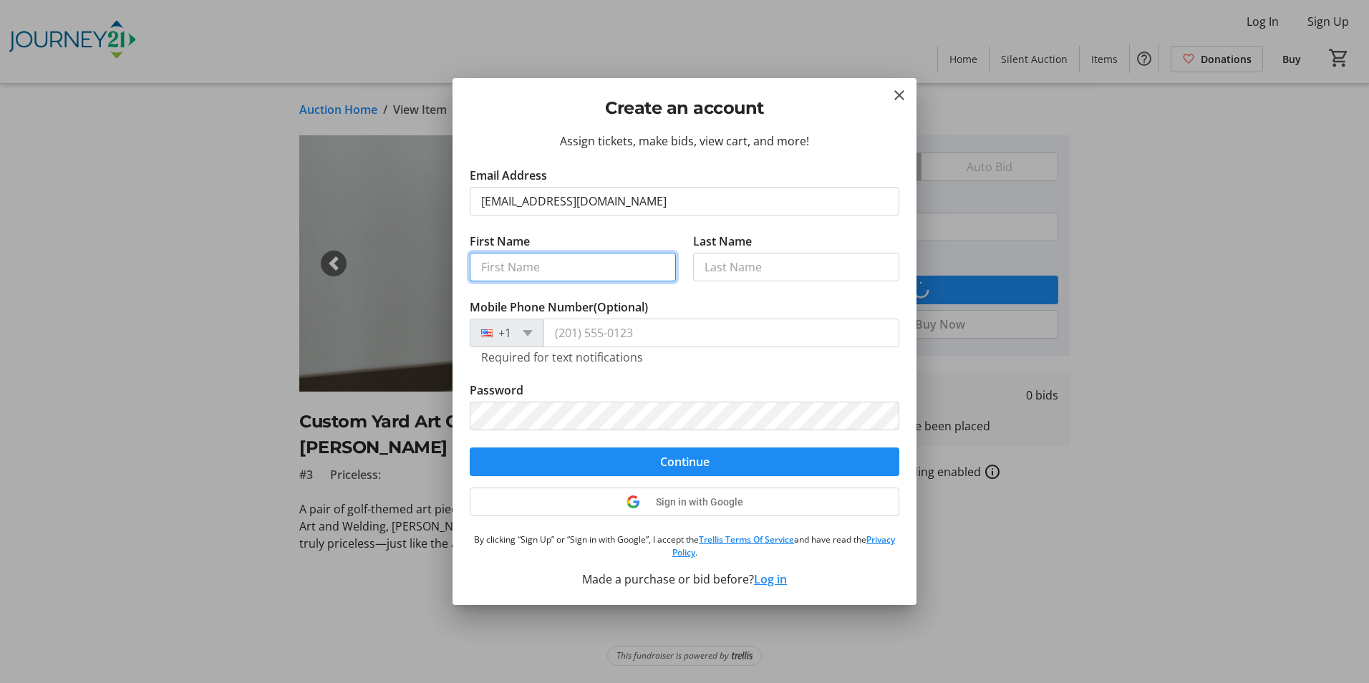
type input "Sue"
type input "Garman"
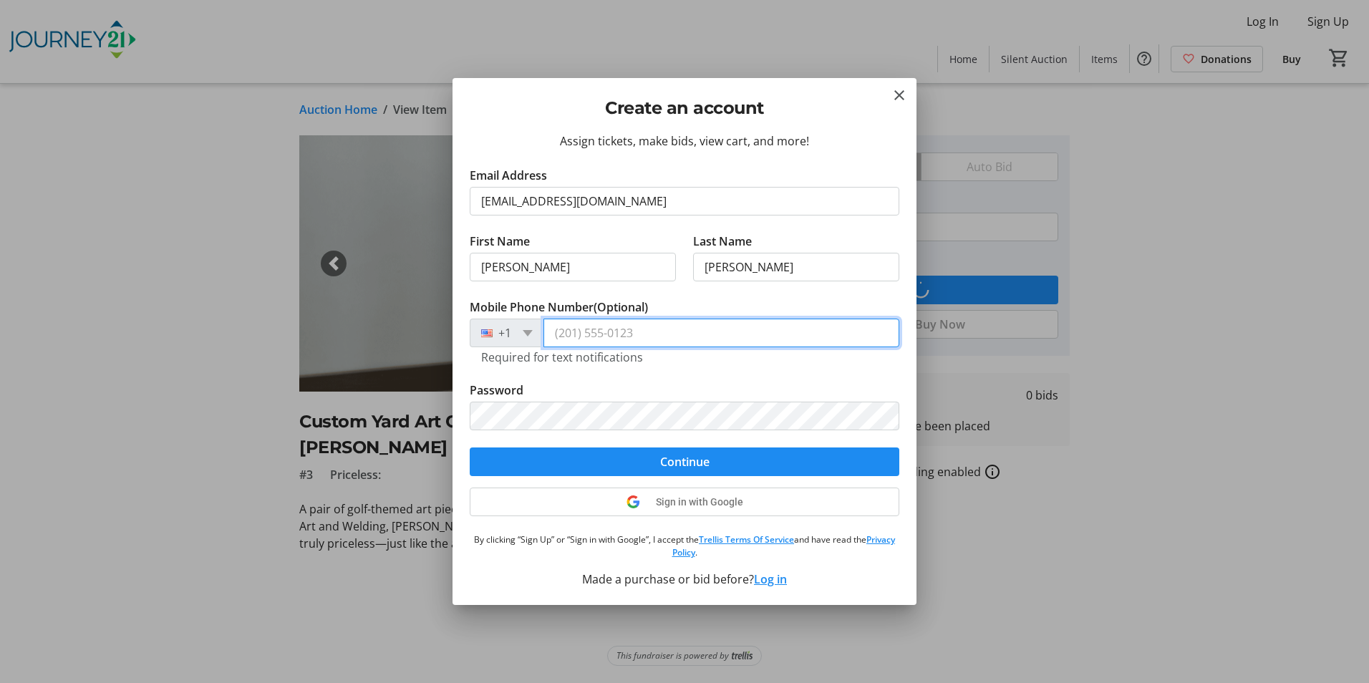
type input "(262) 707-5322"
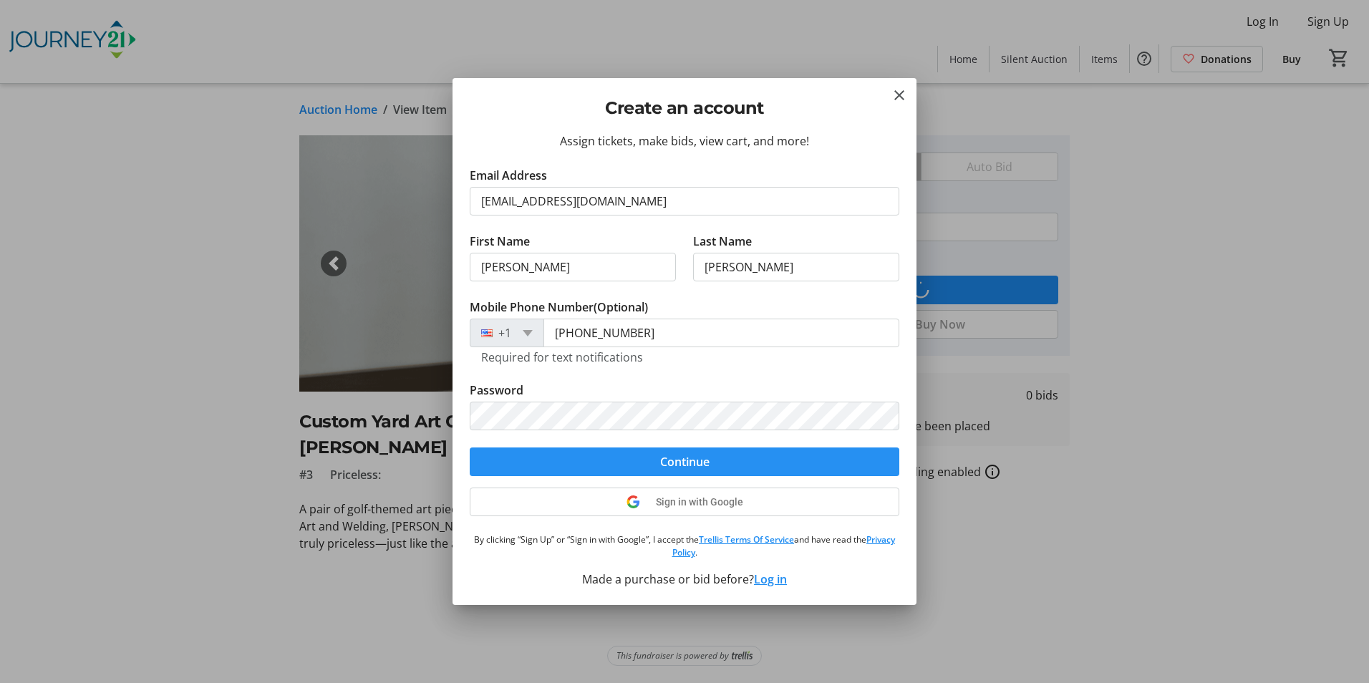
click at [667, 463] on span "Continue" at bounding box center [684, 461] width 49 height 17
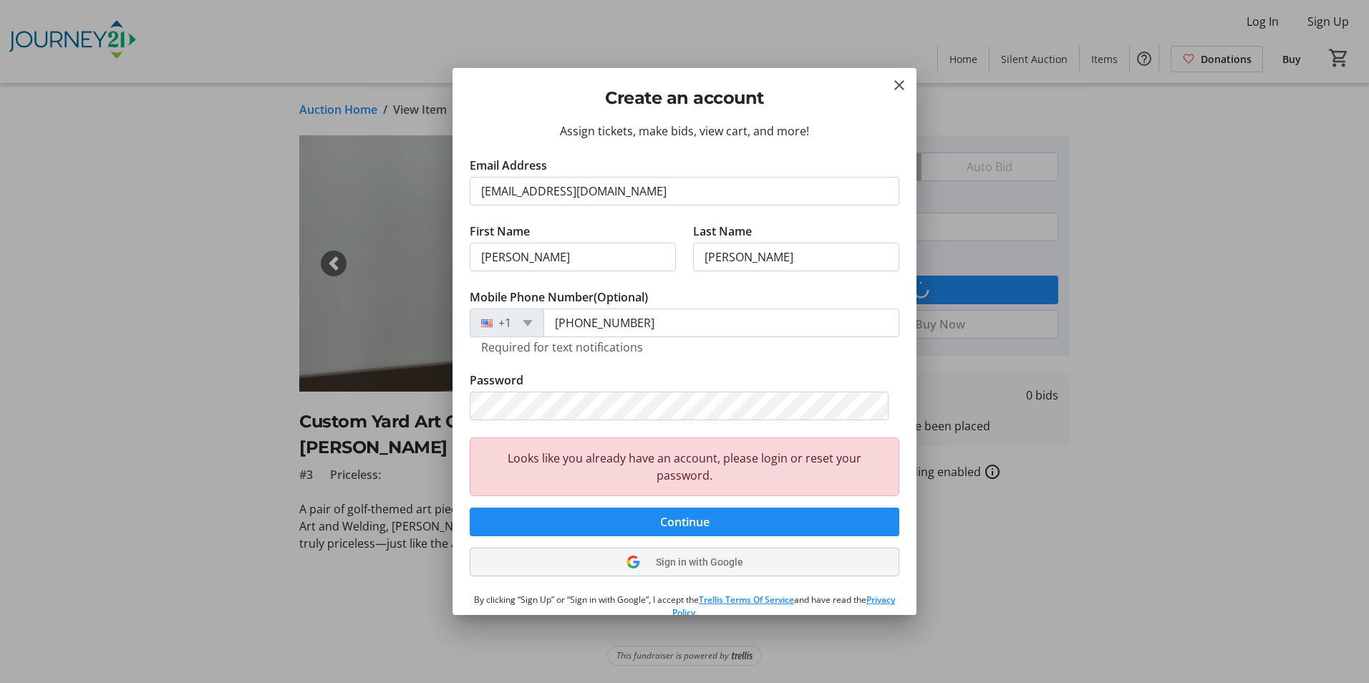
click at [681, 567] on span "Sign in with Google" at bounding box center [699, 561] width 87 height 11
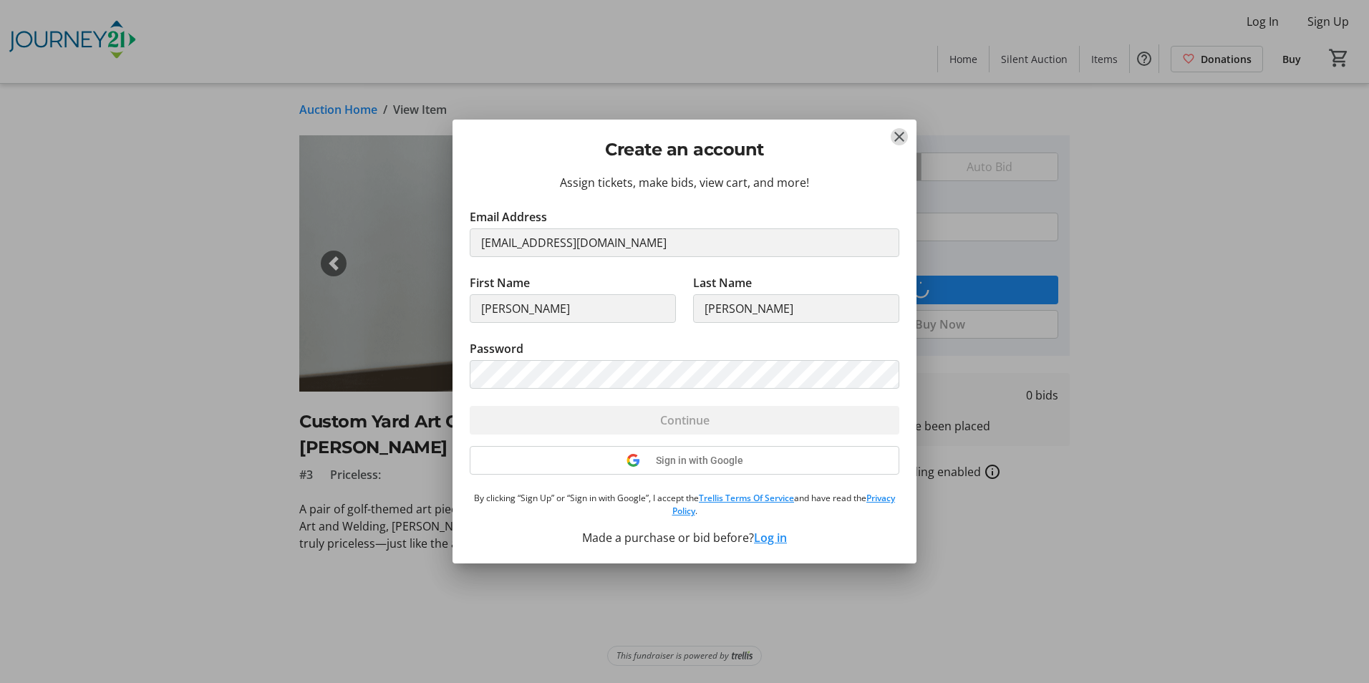
click at [898, 137] on mat-icon "Close" at bounding box center [898, 136] width 17 height 17
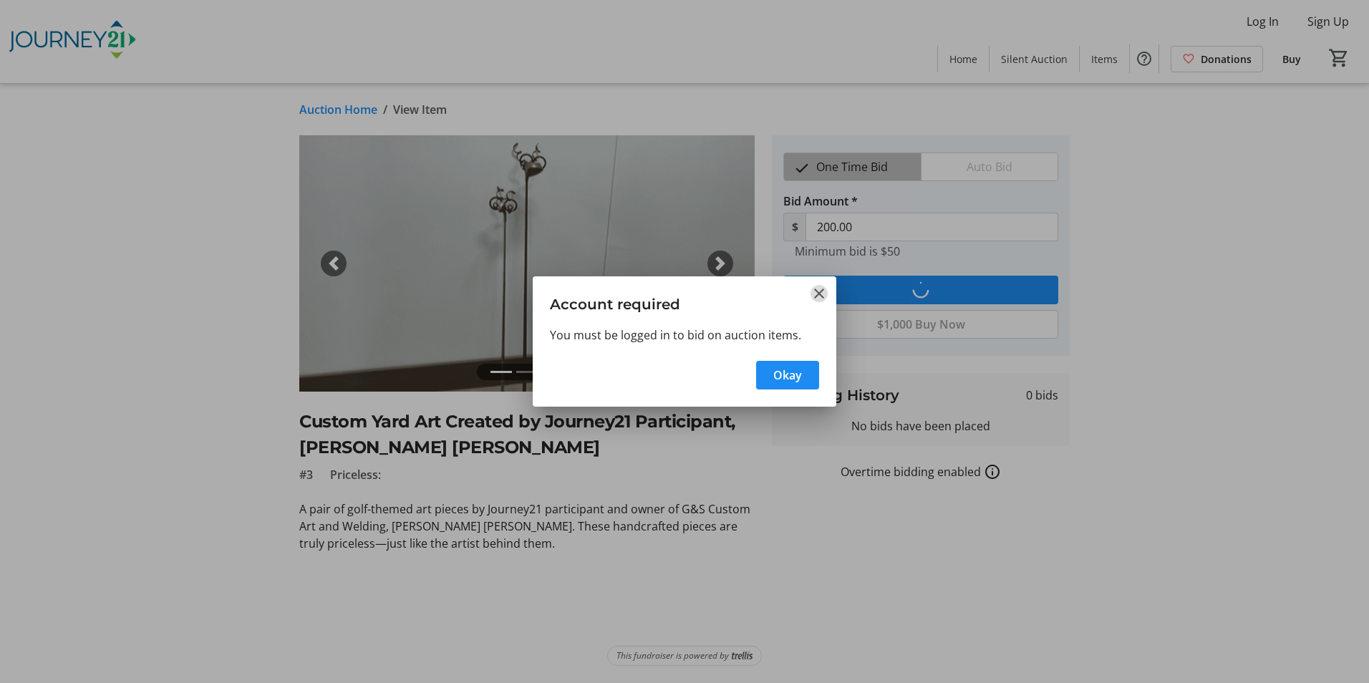
click at [820, 298] on mat-icon "Close" at bounding box center [818, 293] width 17 height 17
